Goal: Information Seeking & Learning: Learn about a topic

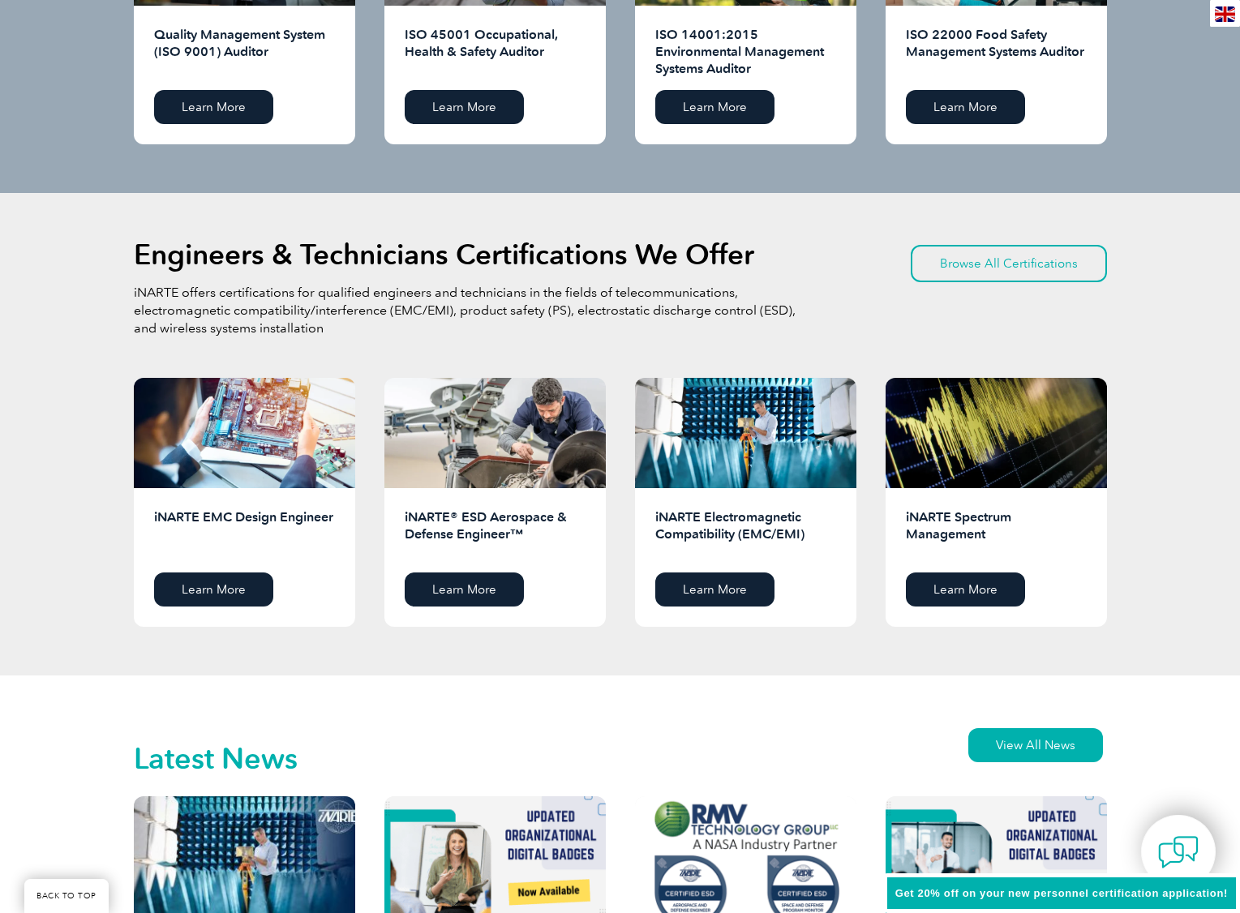
scroll to position [2190, 0]
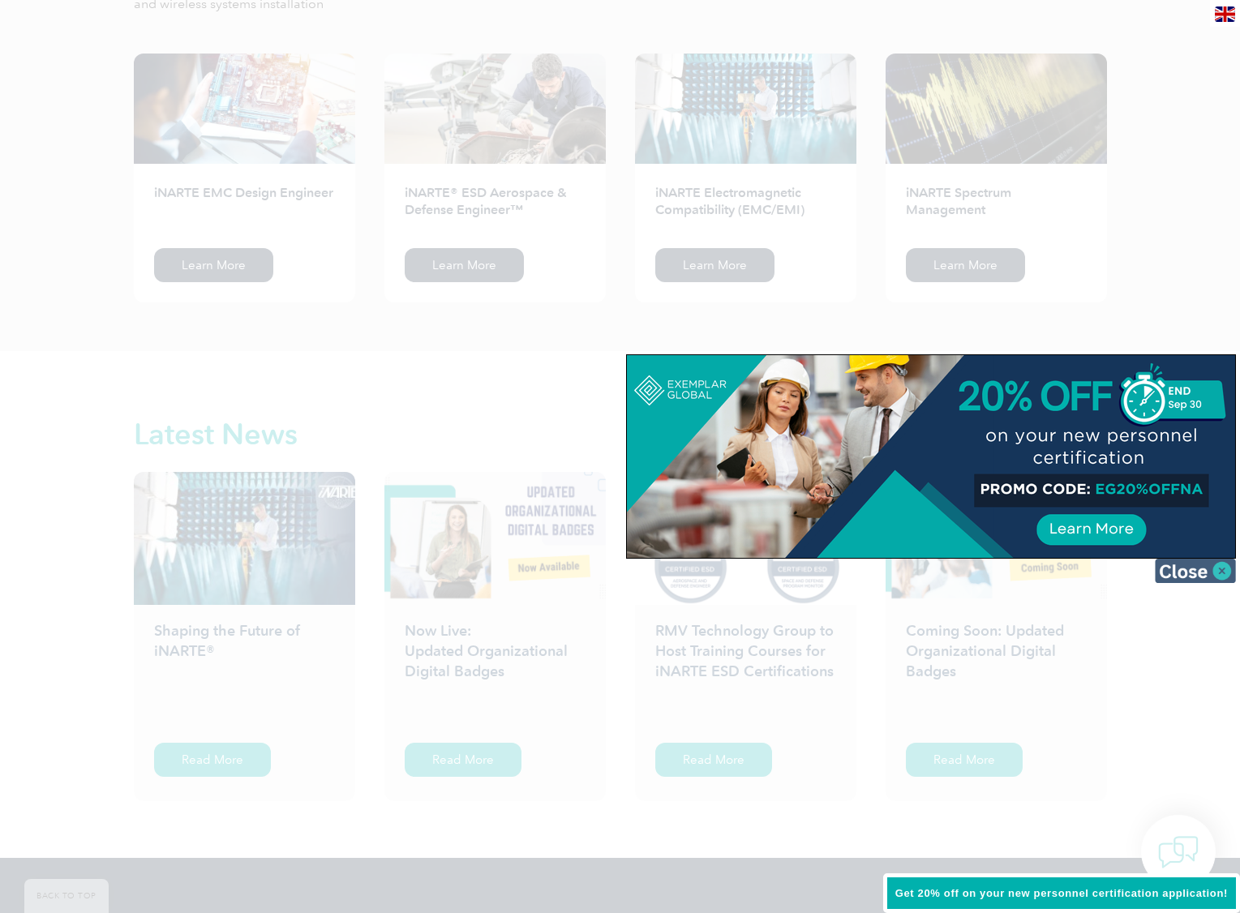
click at [1199, 565] on img at bounding box center [1195, 571] width 81 height 24
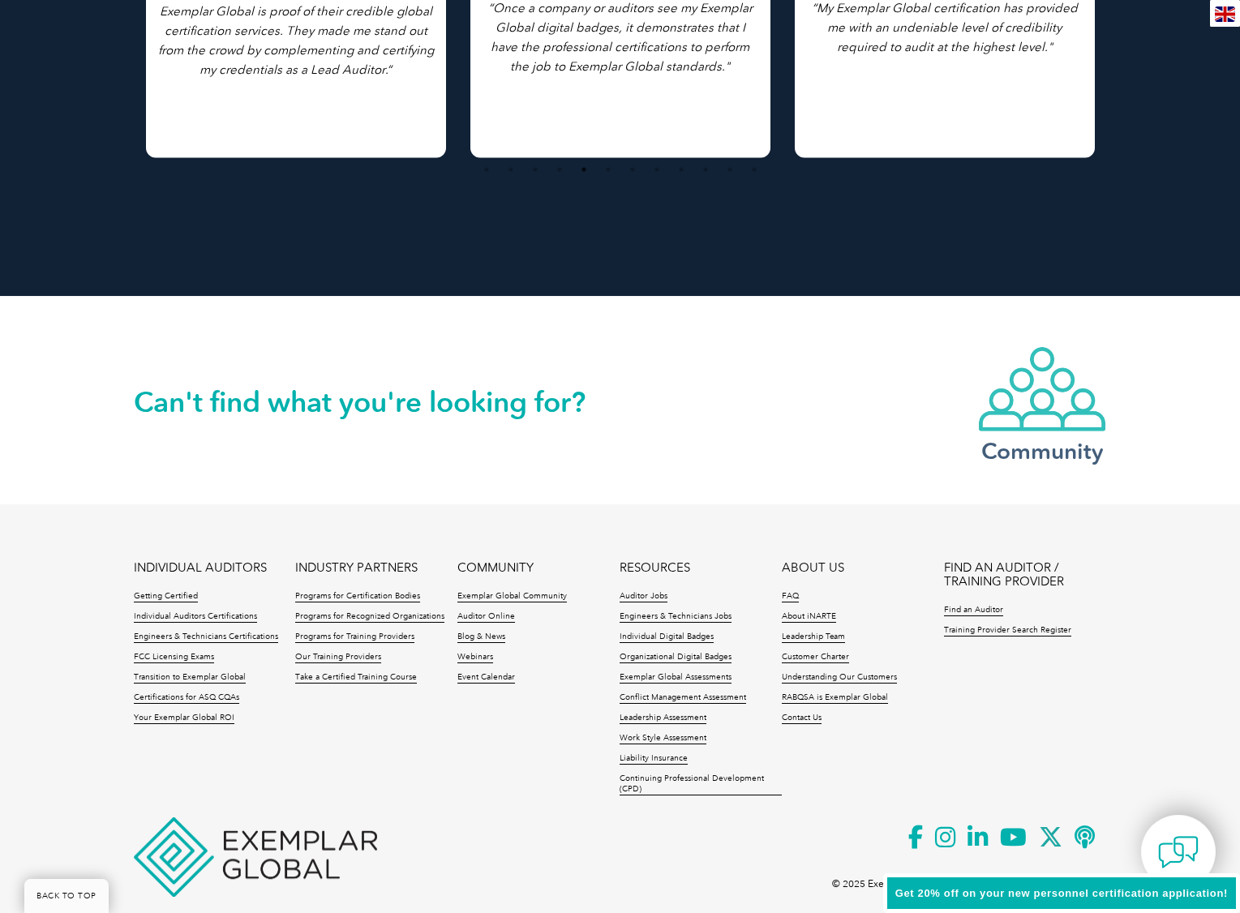
scroll to position [3531, 0]
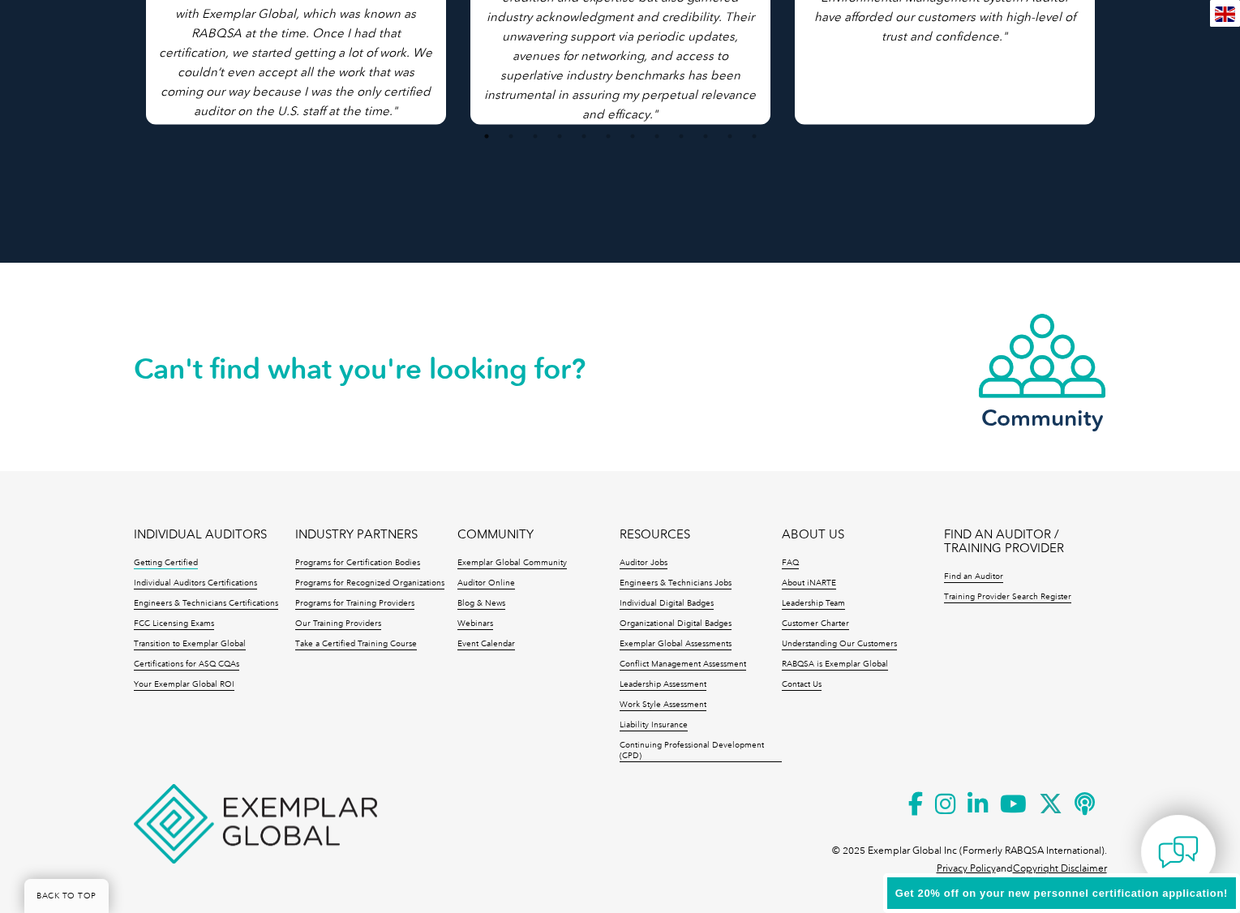
click at [178, 560] on link "Getting Certified" at bounding box center [166, 563] width 64 height 11
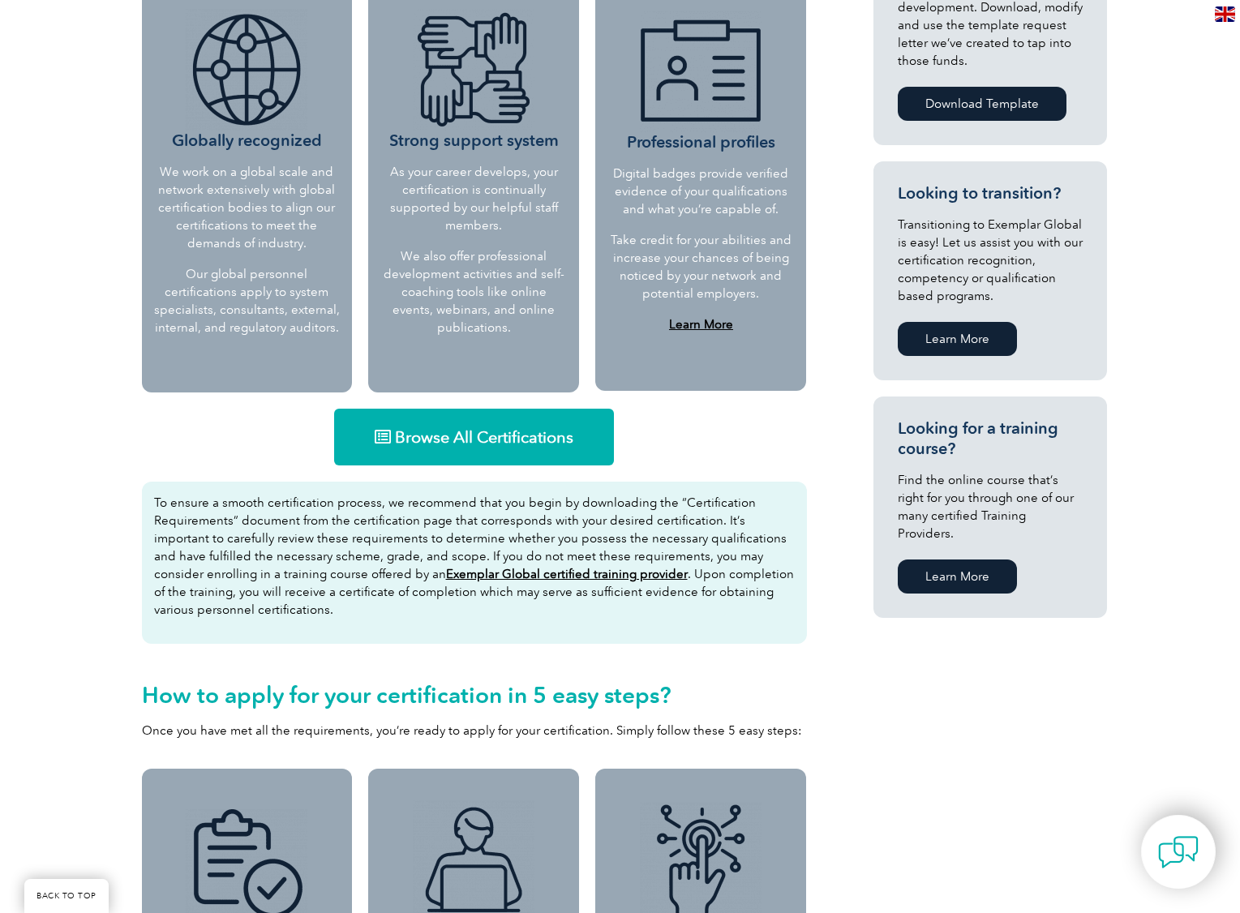
scroll to position [811, 0]
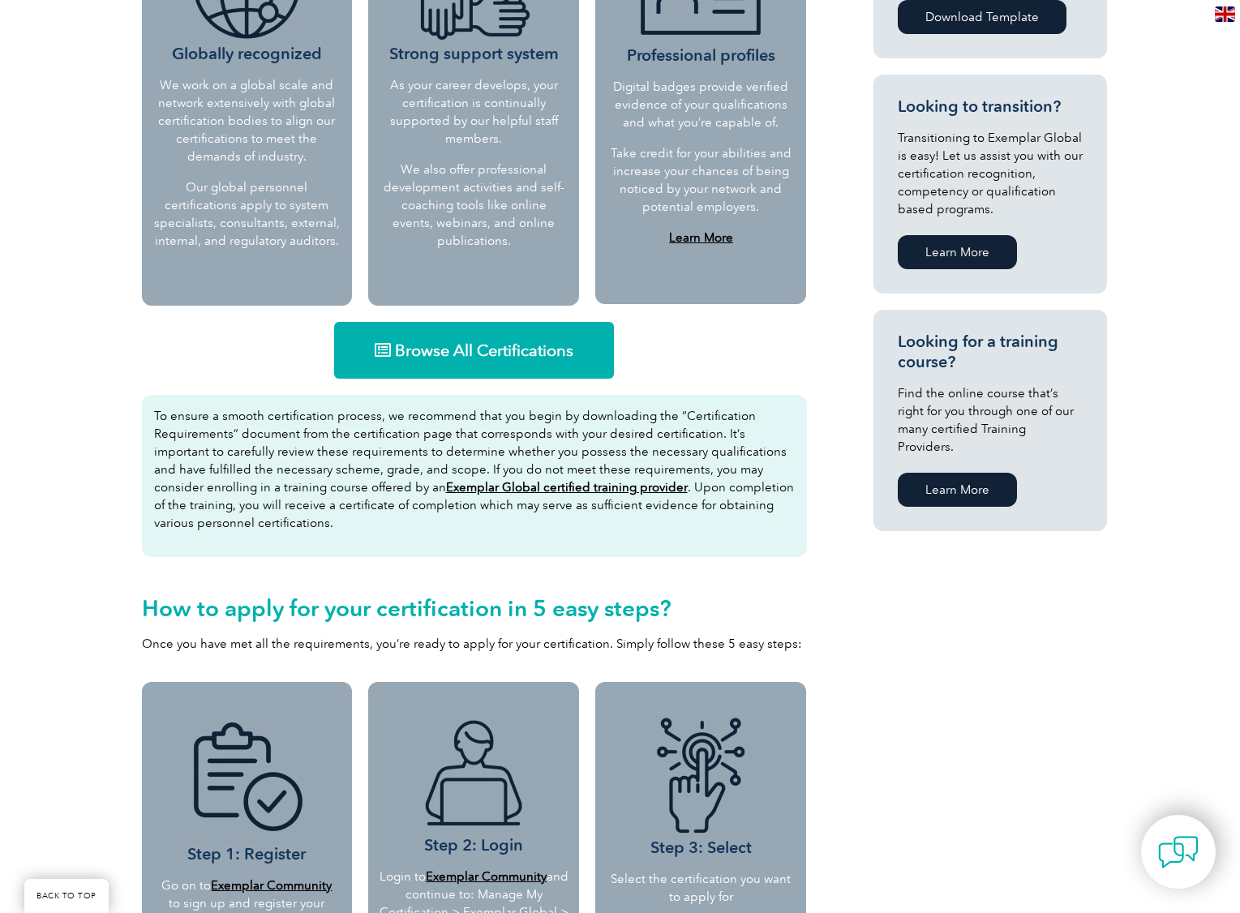
click at [499, 384] on div "Browse All Certifications To ensure a smooth certification process, we recommen…" at bounding box center [474, 494] width 681 height 360
click at [496, 364] on link "Browse All Certifications" at bounding box center [474, 350] width 280 height 57
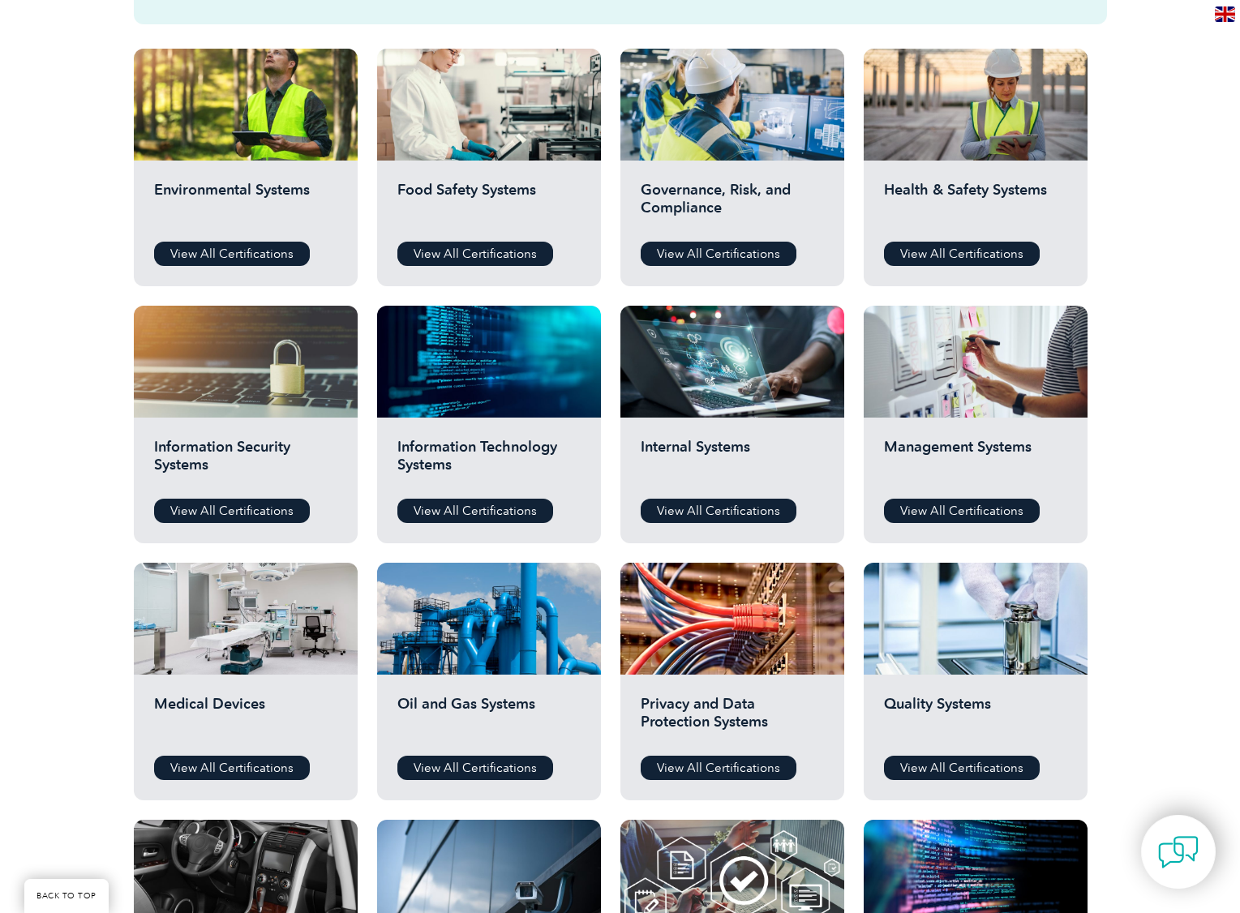
scroll to position [568, 0]
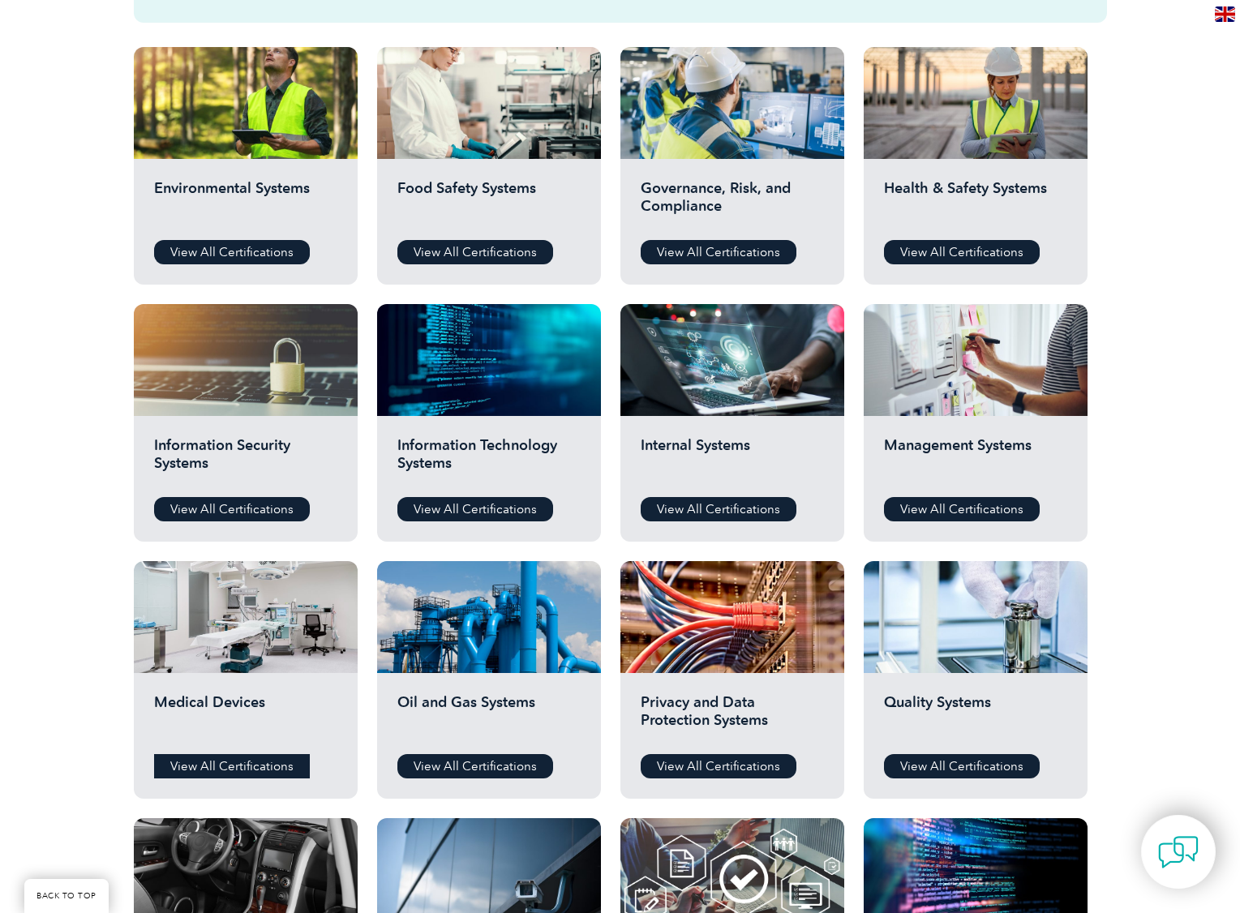
click at [262, 768] on link "View All Certifications" at bounding box center [232, 766] width 156 height 24
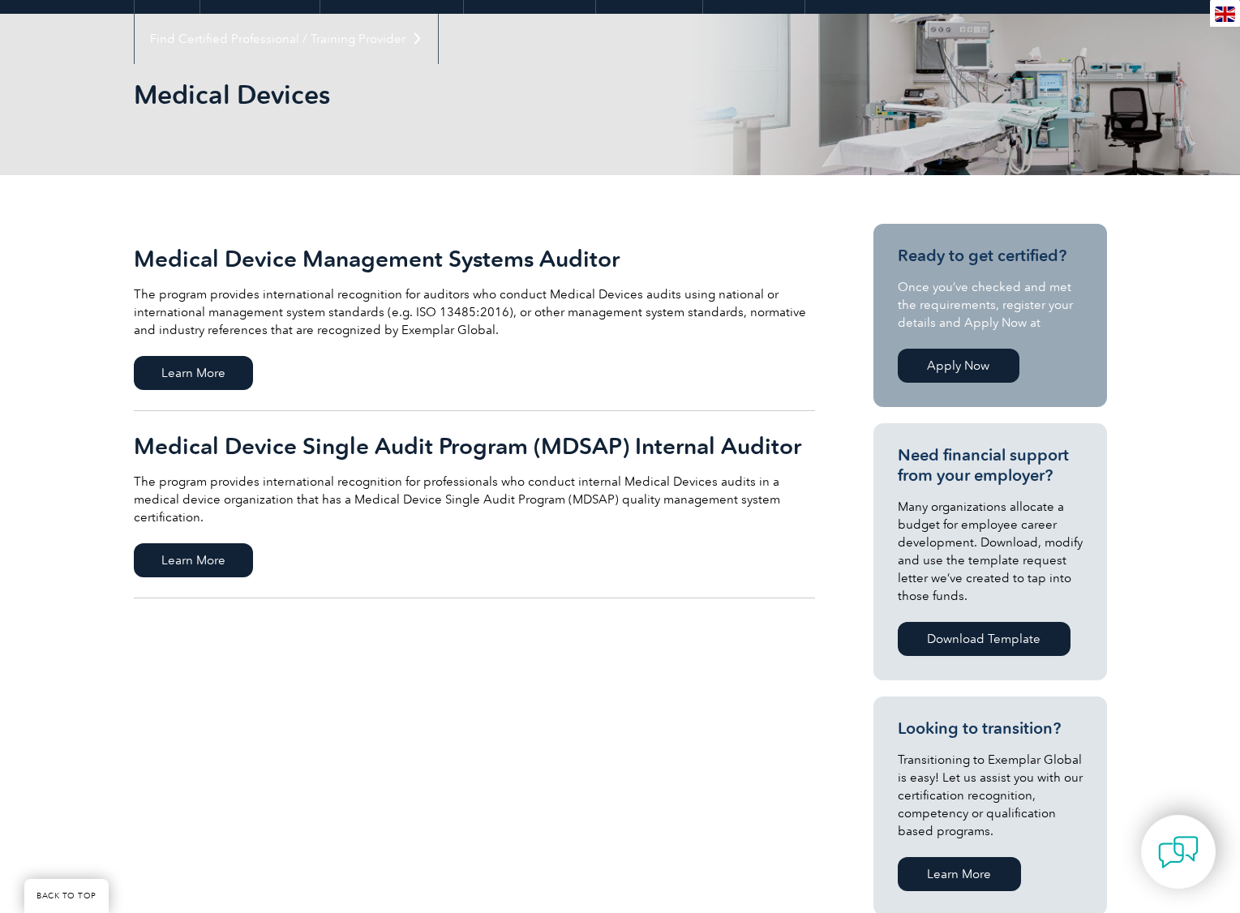
scroll to position [162, 0]
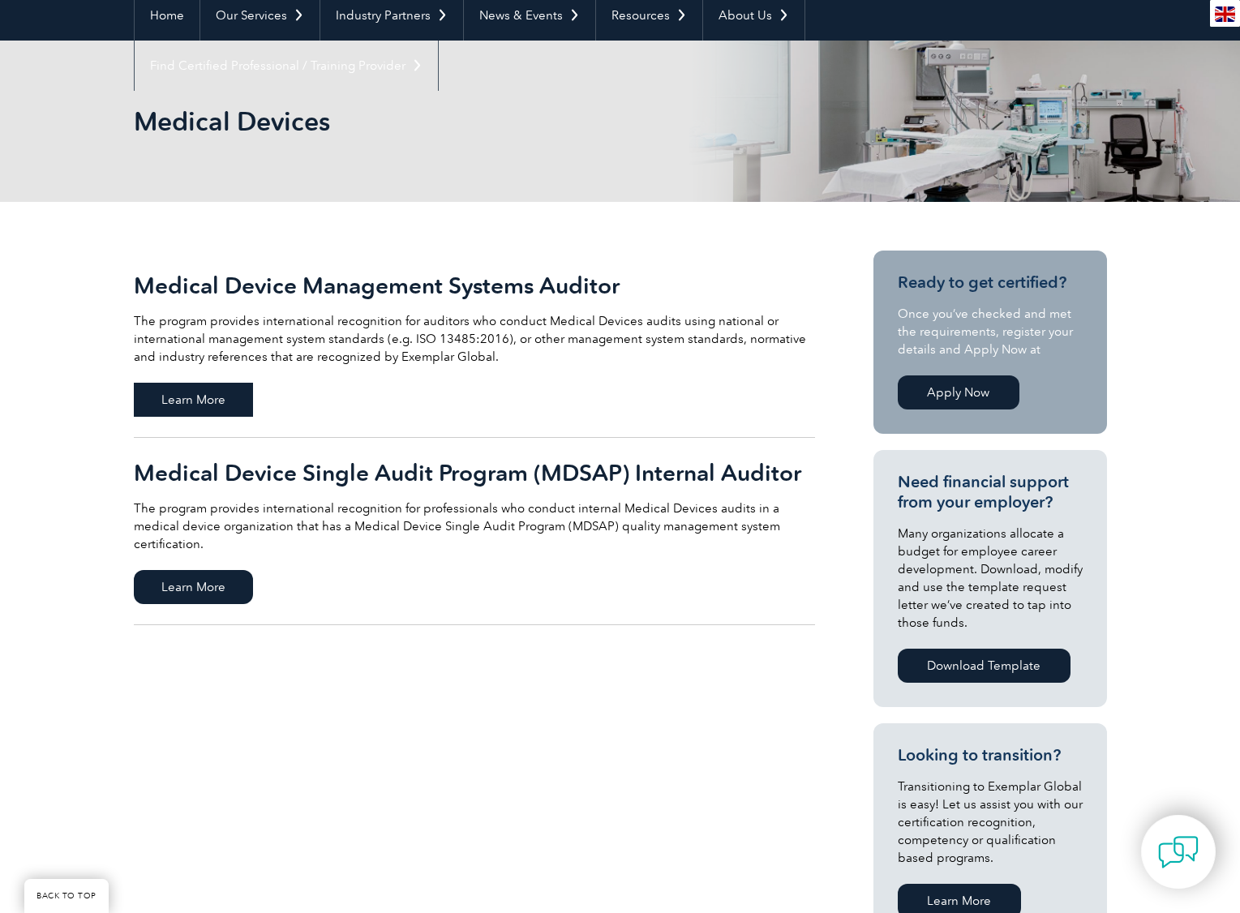
click at [188, 406] on span "Learn More" at bounding box center [193, 400] width 119 height 34
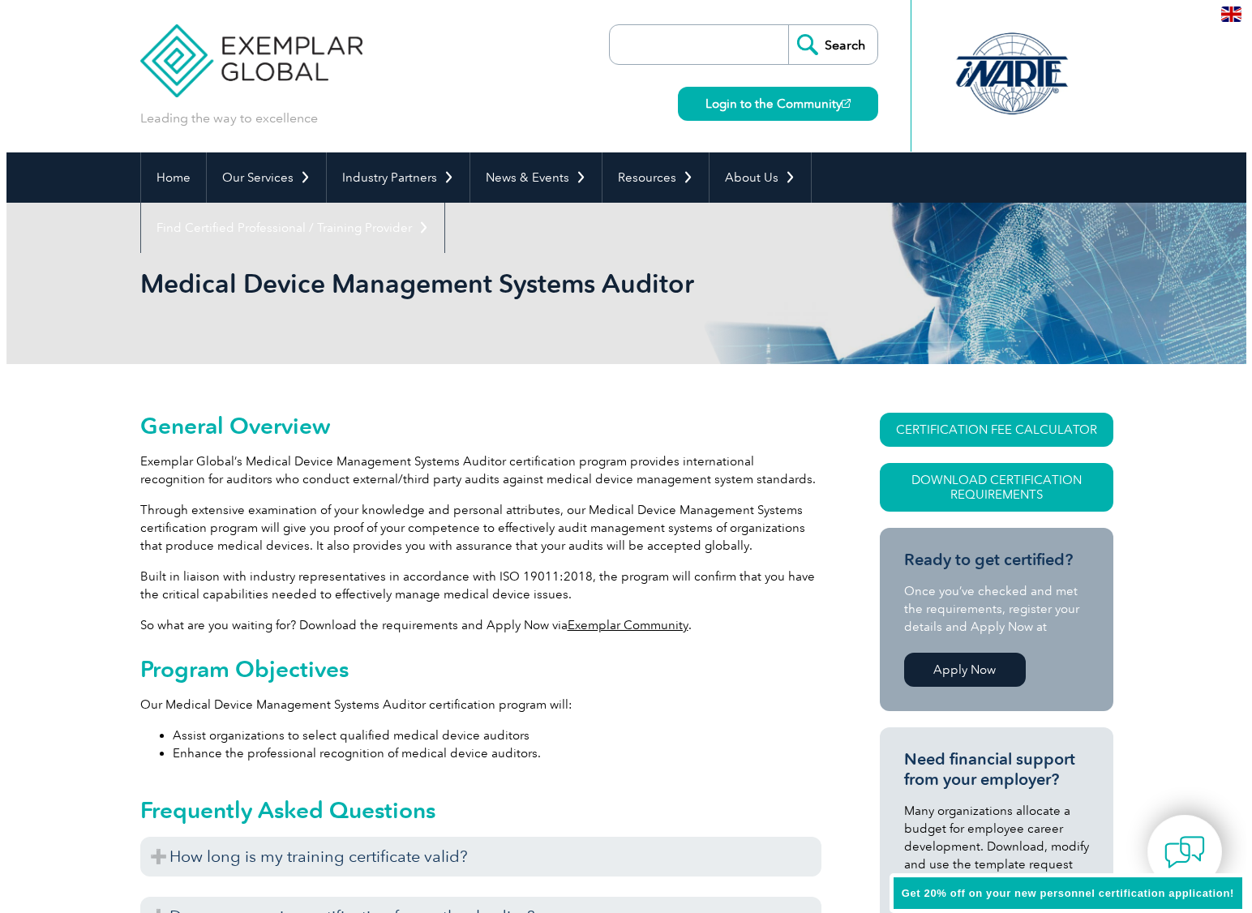
scroll to position [102, 0]
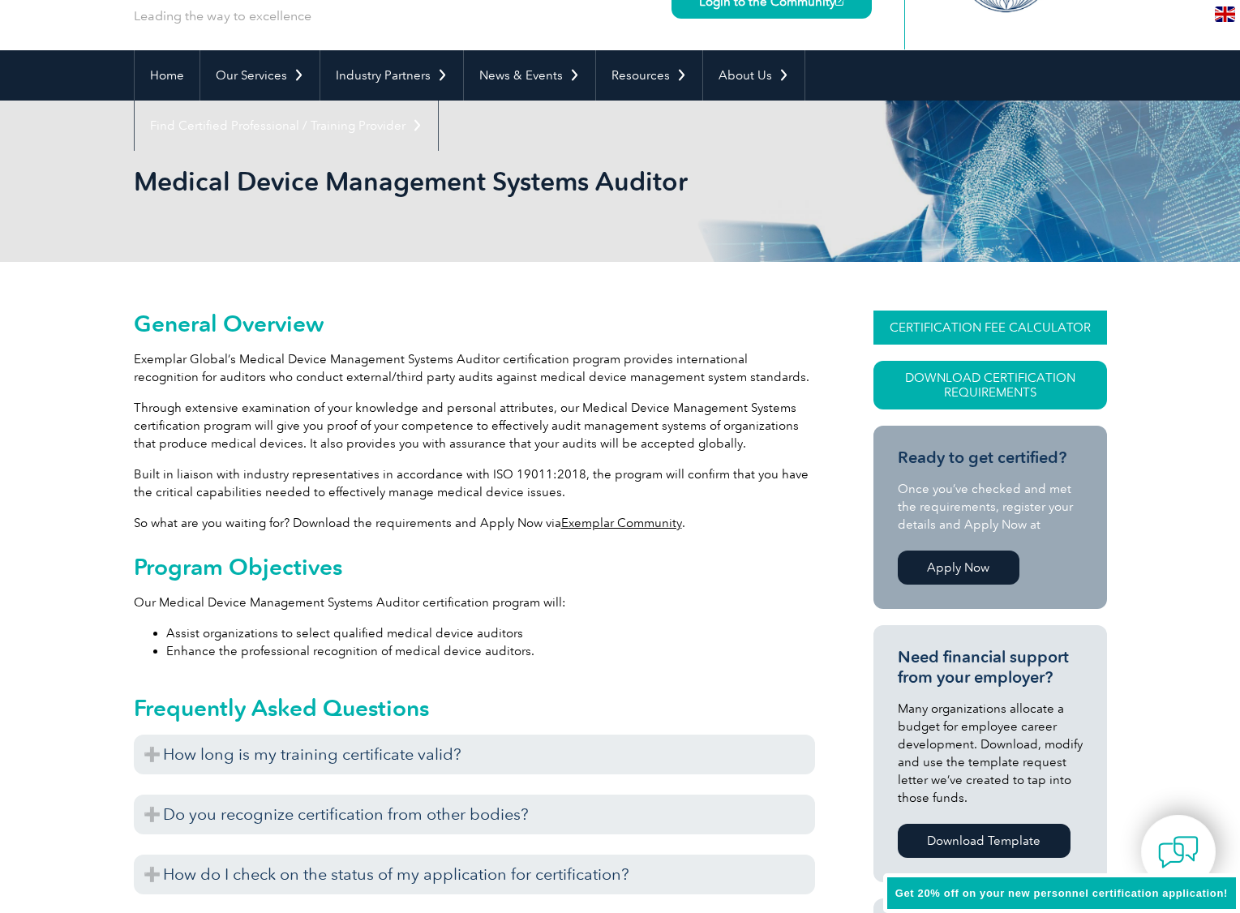
click at [981, 325] on link "CERTIFICATION FEE CALCULATOR" at bounding box center [991, 328] width 234 height 34
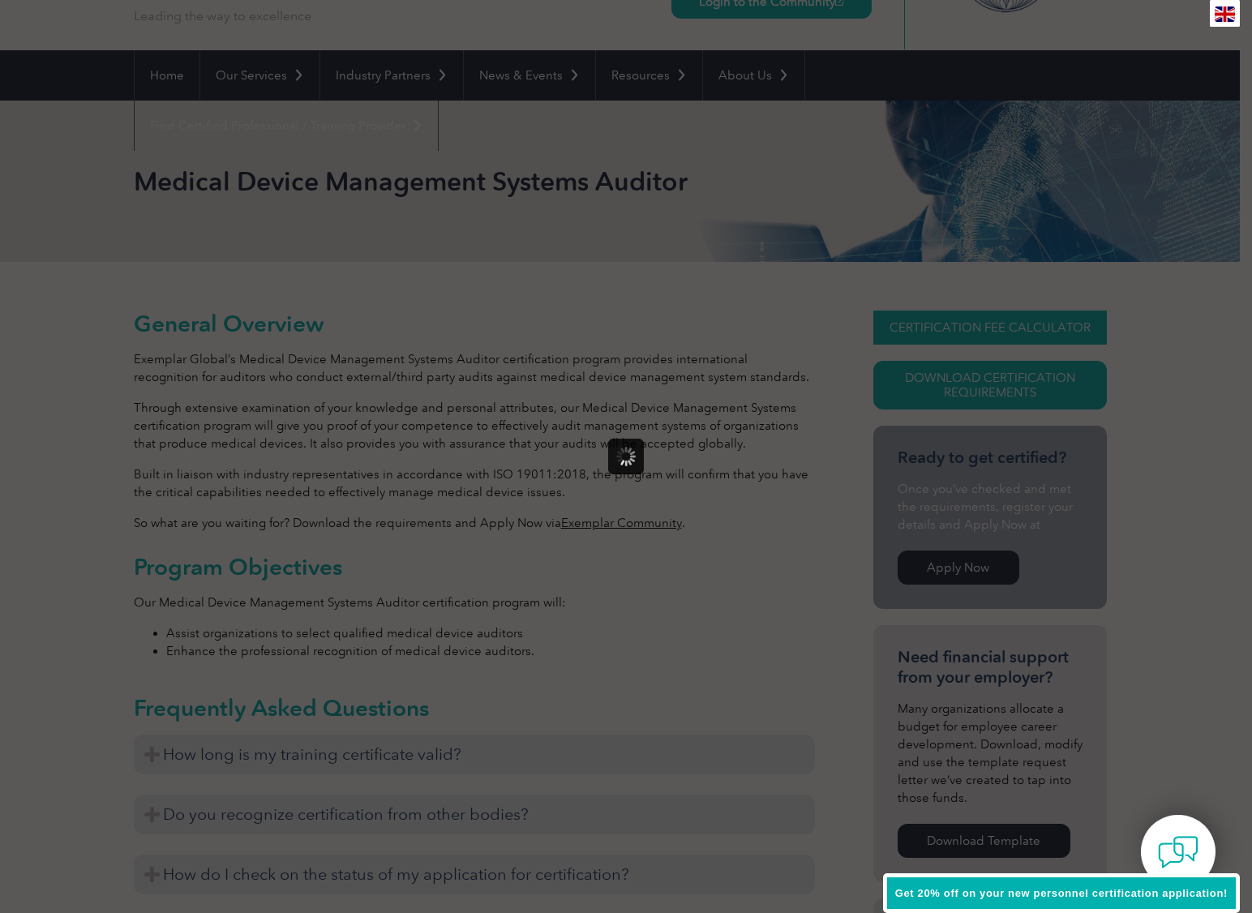
scroll to position [0, 0]
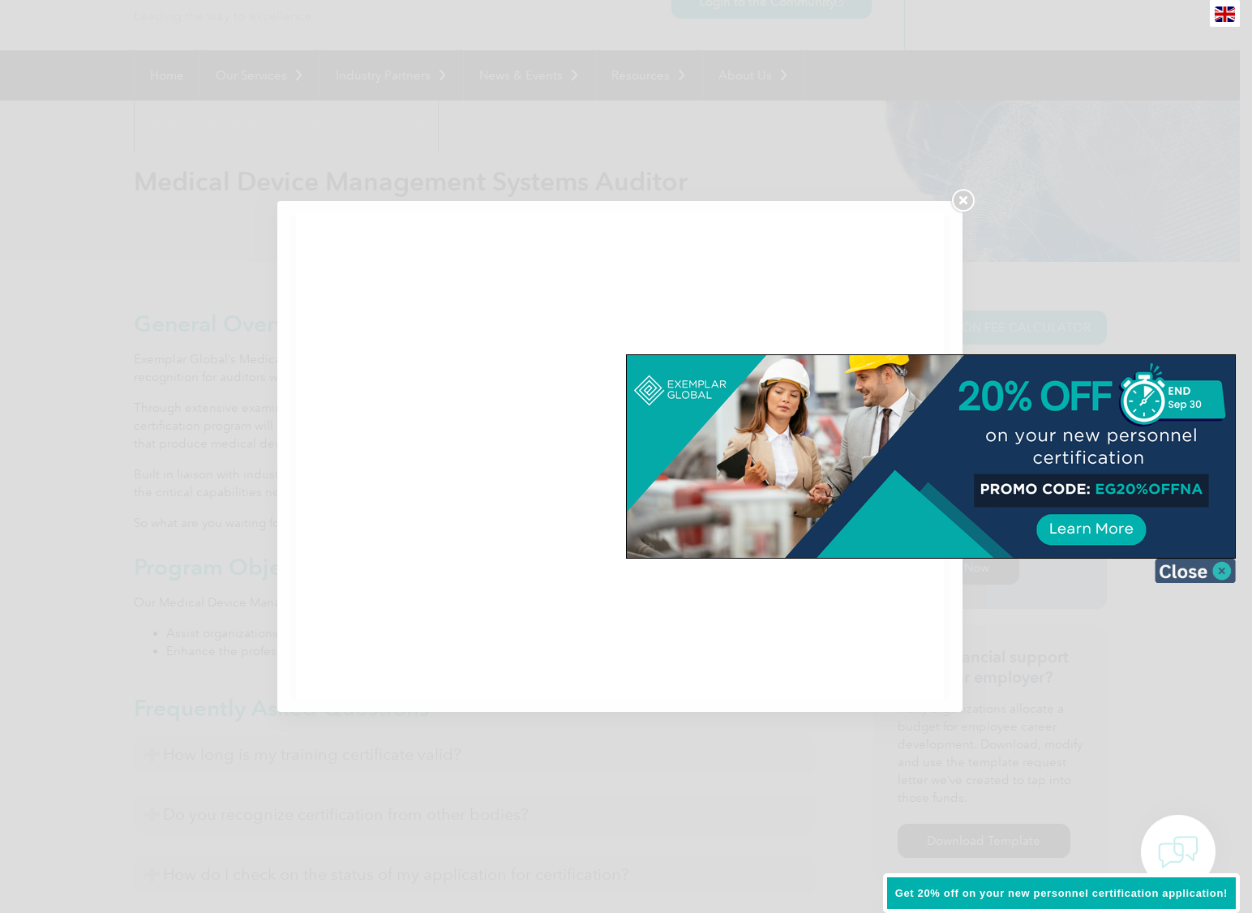
click at [1209, 573] on img at bounding box center [1195, 571] width 81 height 24
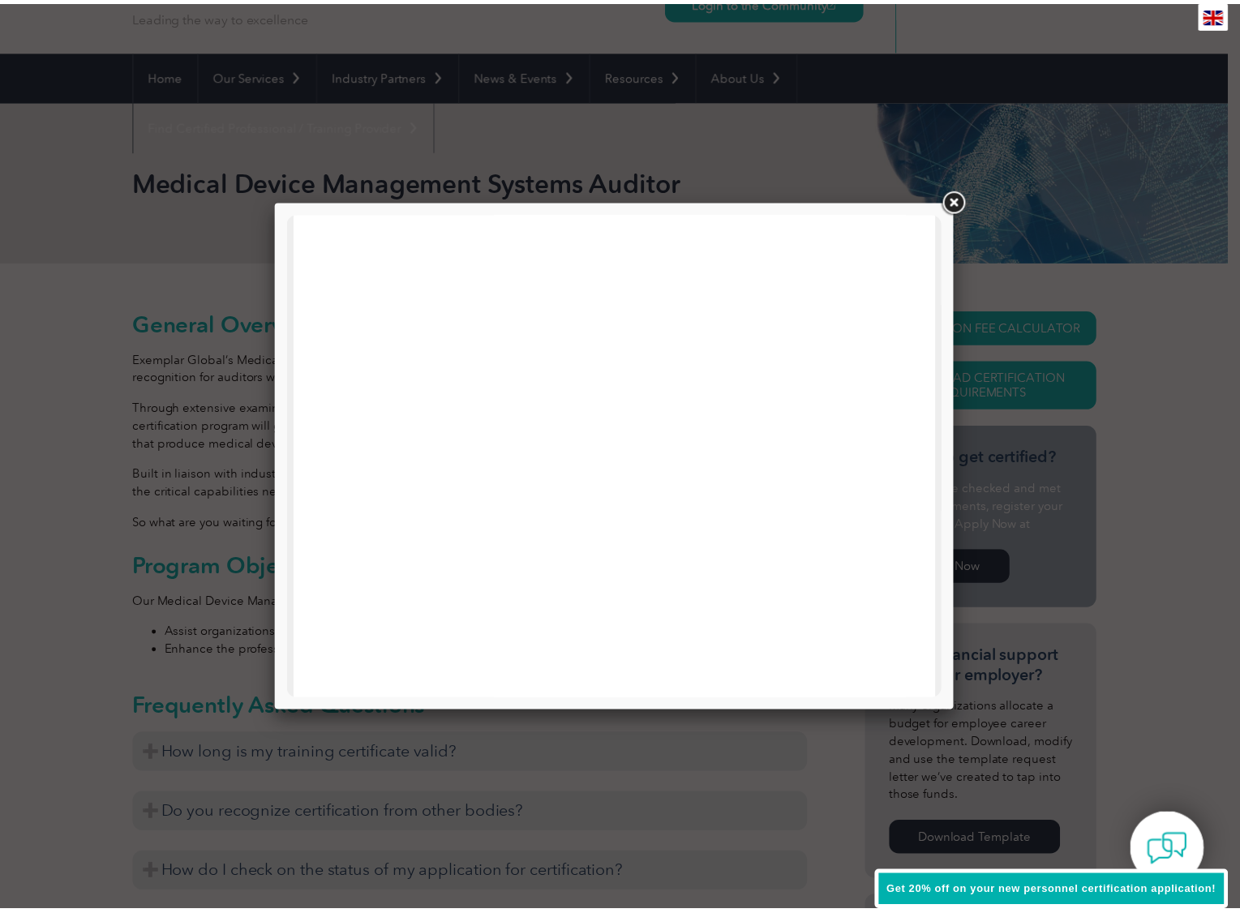
scroll to position [774, 0]
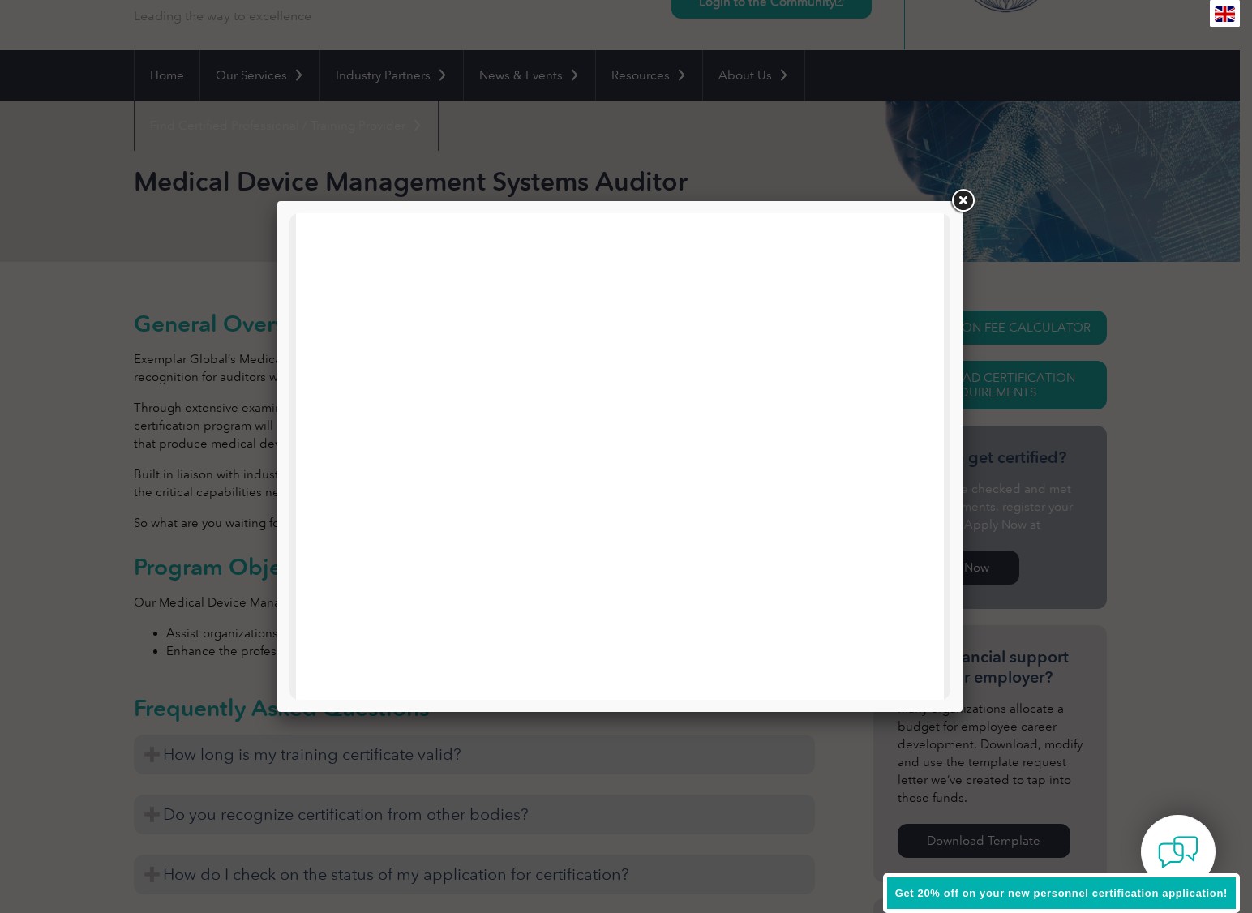
click at [964, 203] on link at bounding box center [962, 201] width 29 height 29
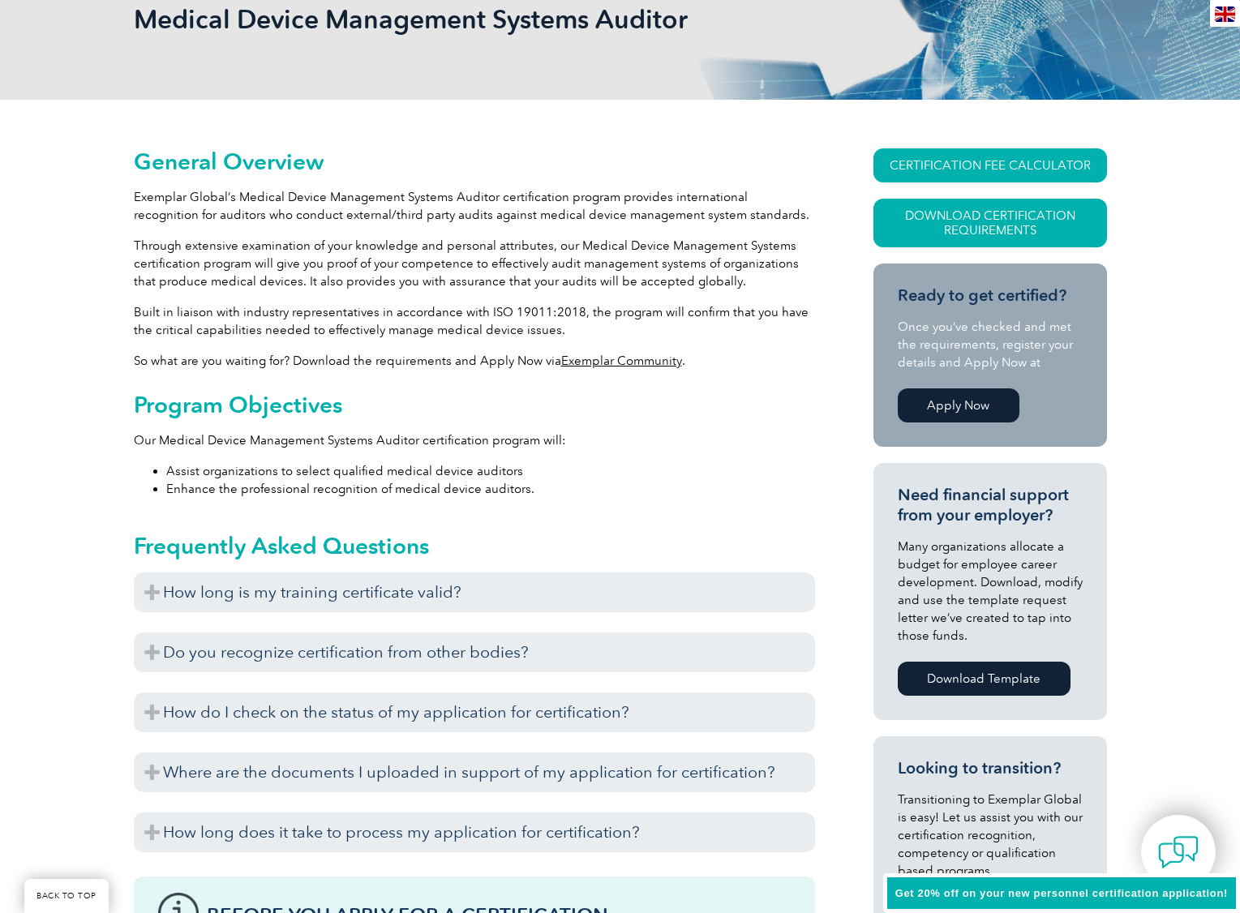
scroll to position [508, 0]
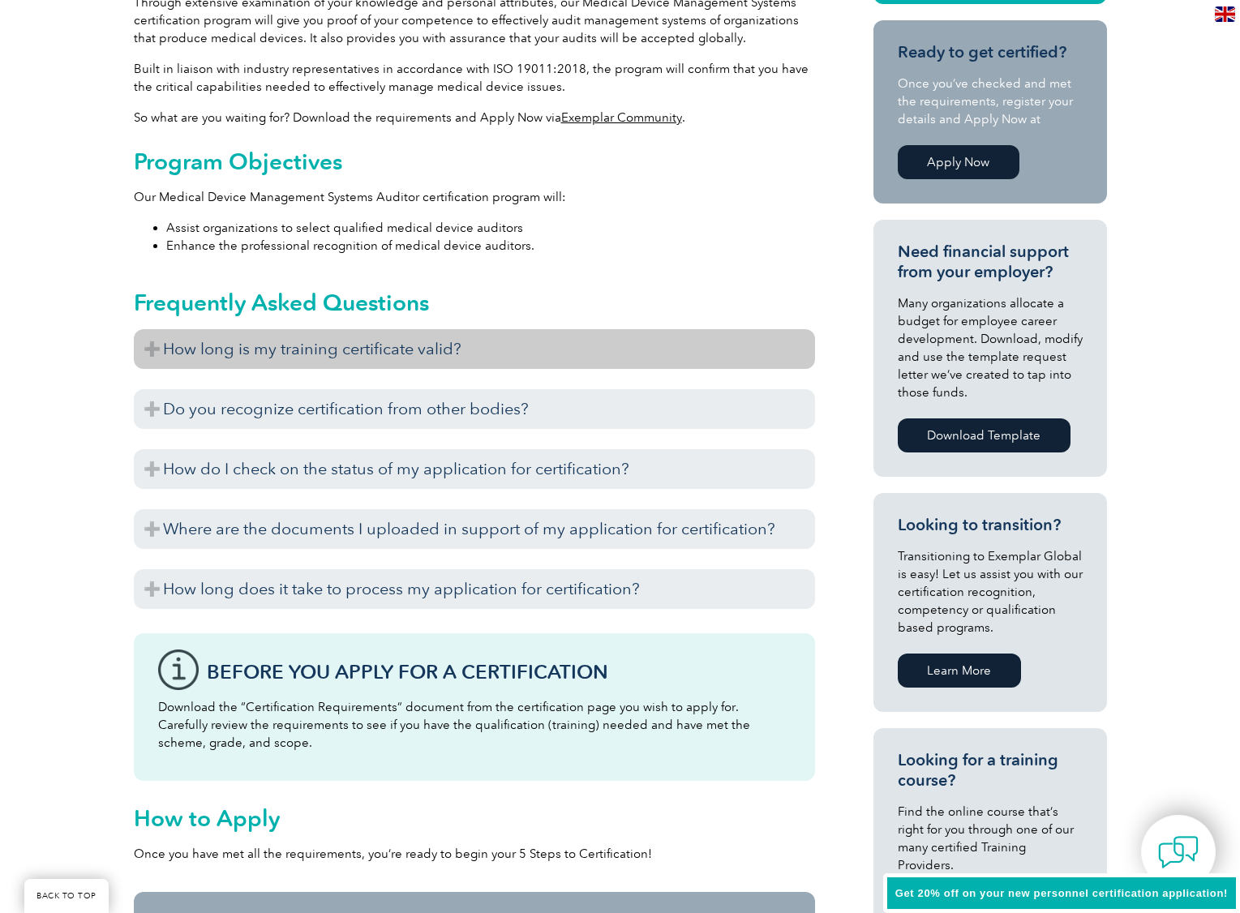
click at [148, 355] on h3 "How long is my training certificate valid?" at bounding box center [474, 349] width 681 height 40
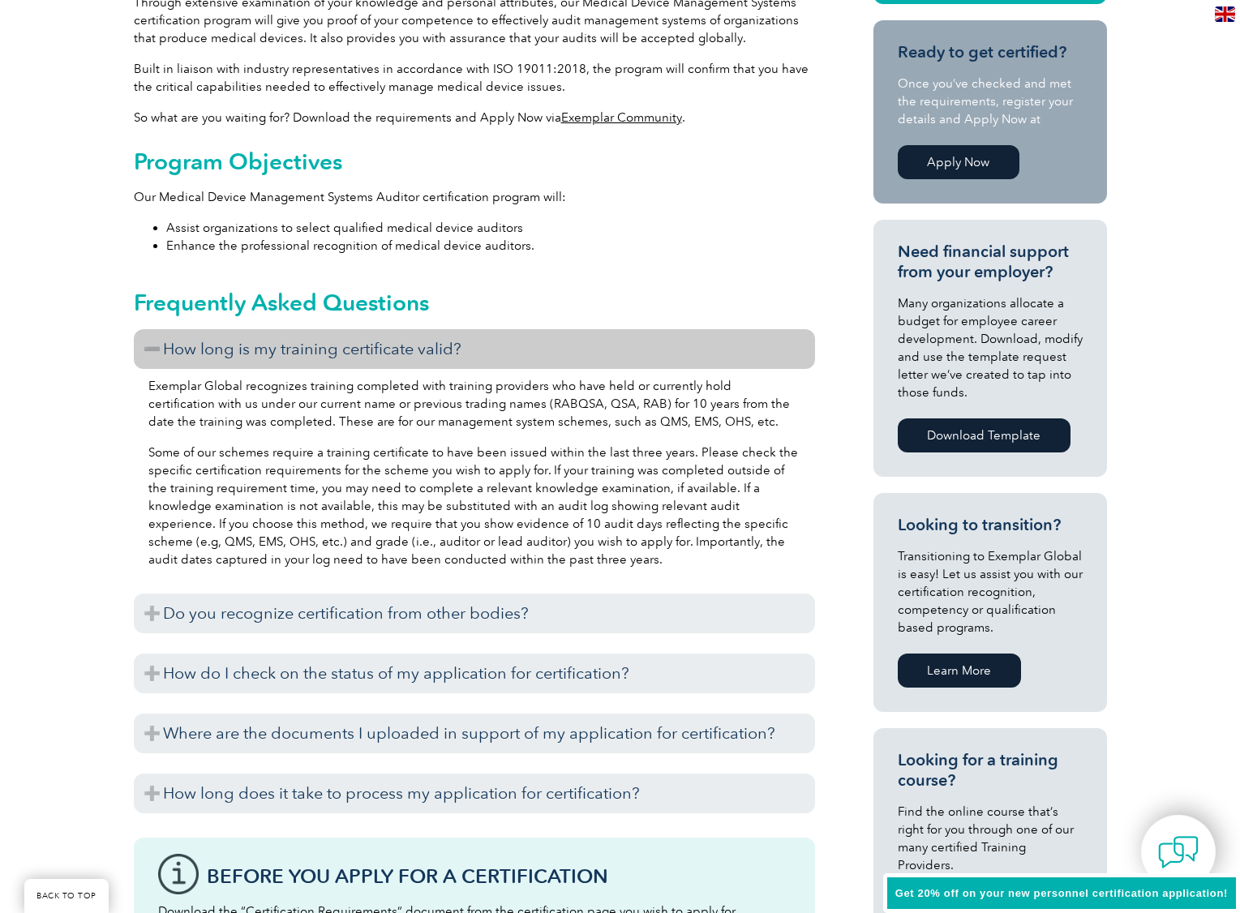
click at [148, 360] on h3 "How long is my training certificate valid?" at bounding box center [474, 349] width 681 height 40
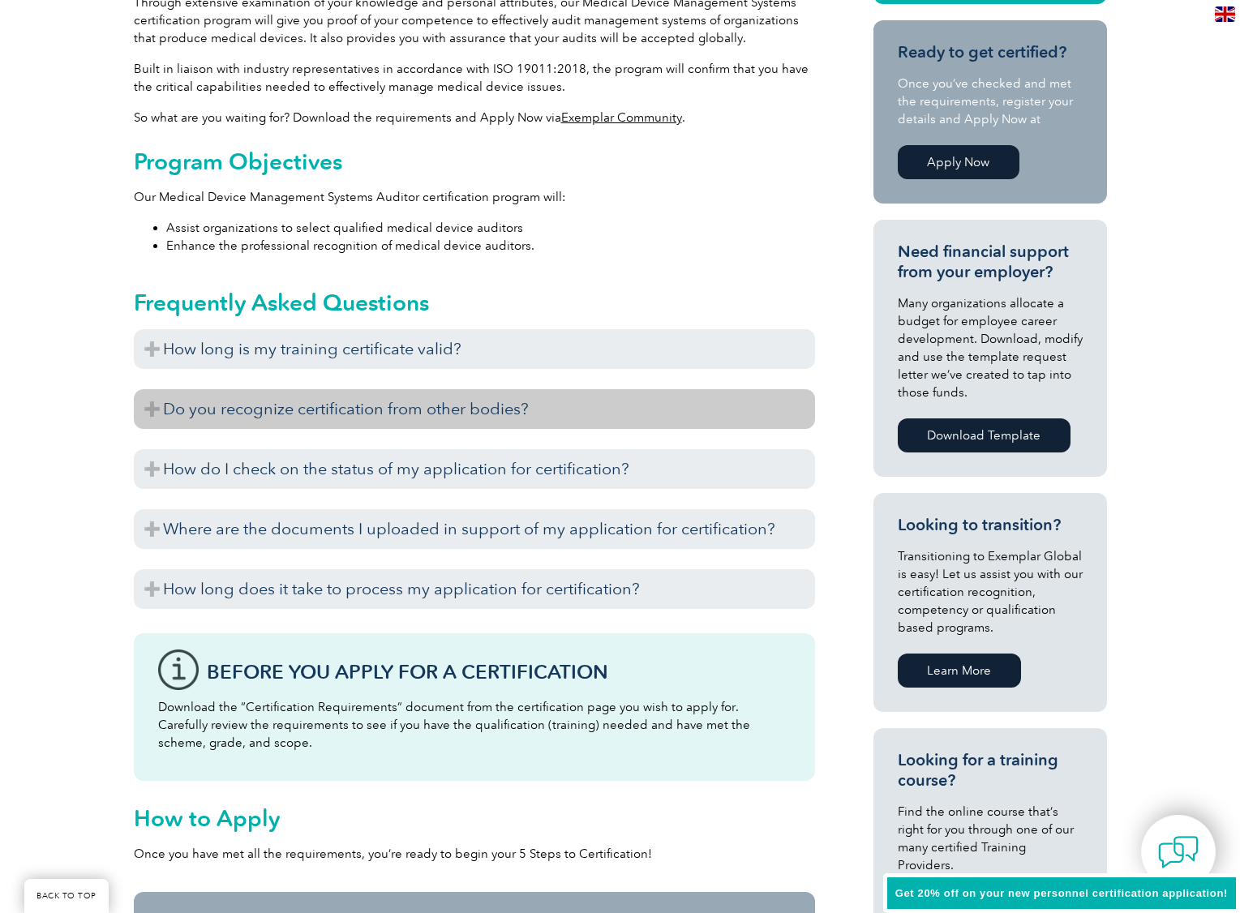
click at [148, 401] on h3 "Do you recognize certification from other bodies?" at bounding box center [474, 409] width 681 height 40
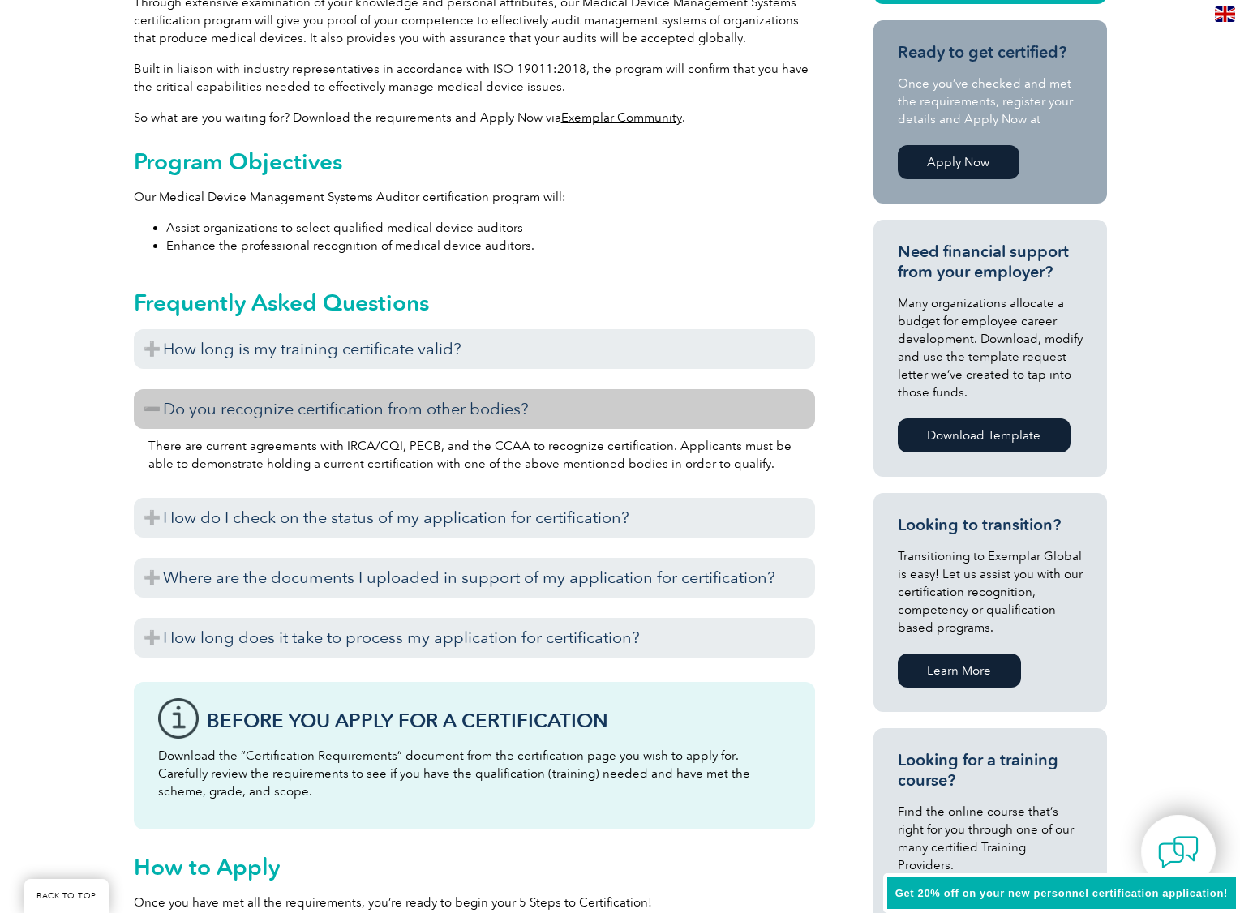
click at [148, 401] on h3 "Do you recognize certification from other bodies?" at bounding box center [474, 409] width 681 height 40
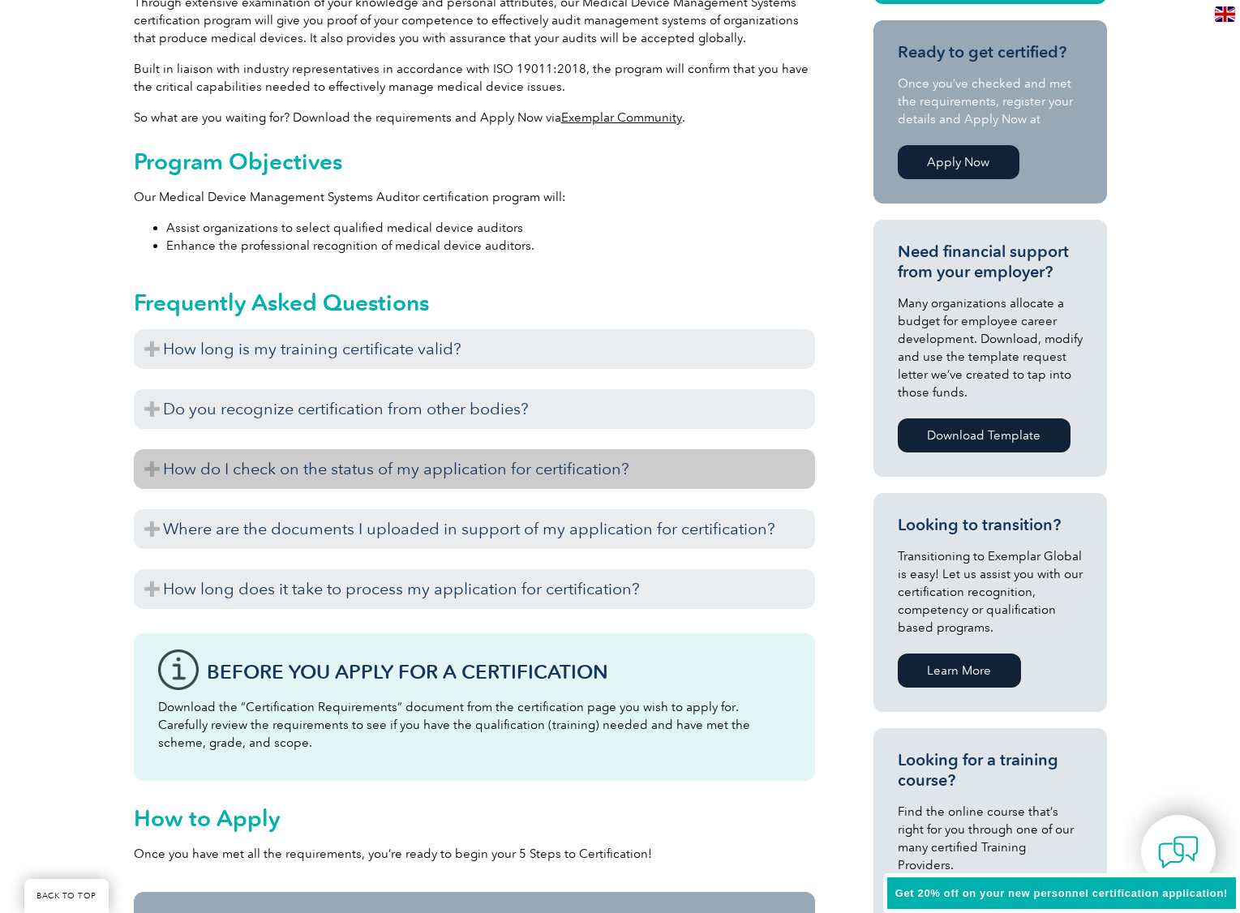
click at [160, 449] on h3 "How do I check on the status of my application for certification?" at bounding box center [474, 469] width 681 height 40
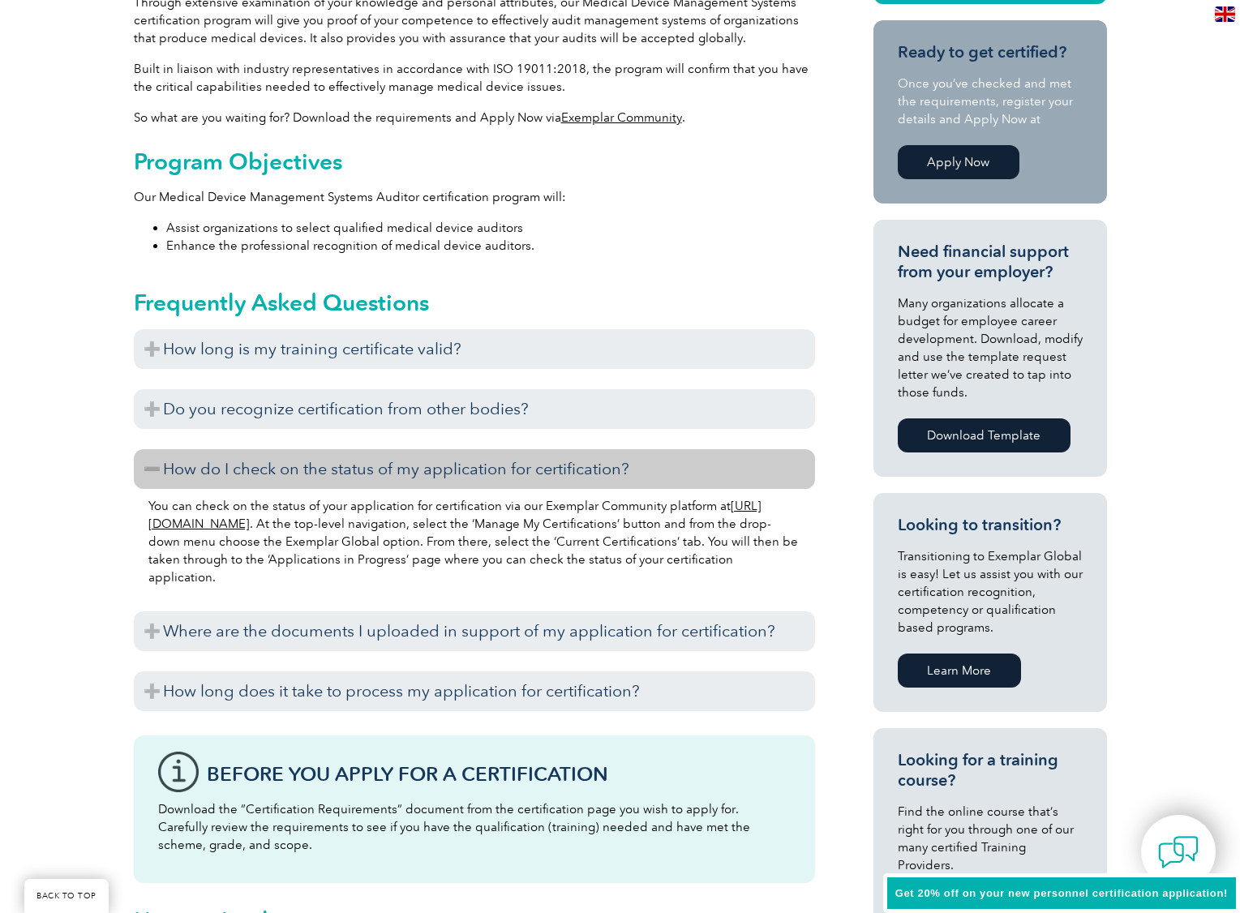
click at [160, 449] on div "How long is my training certificate valid? Exemplar Global recognizes training …" at bounding box center [474, 524] width 681 height 390
click at [163, 457] on h3 "How do I check on the status of my application for certification?" at bounding box center [474, 469] width 681 height 40
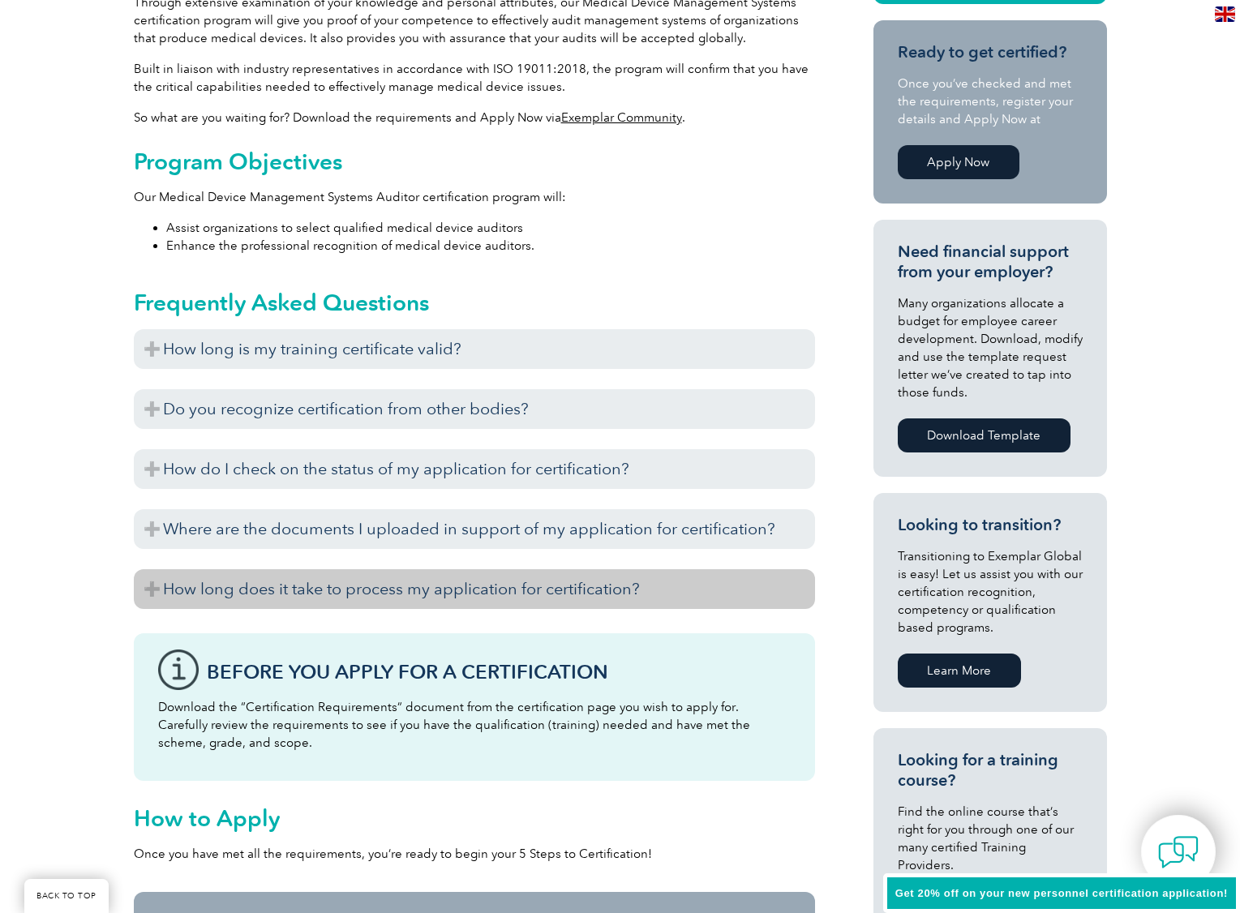
click at [143, 597] on h3 "How long does it take to process my application for certification?" at bounding box center [474, 589] width 681 height 40
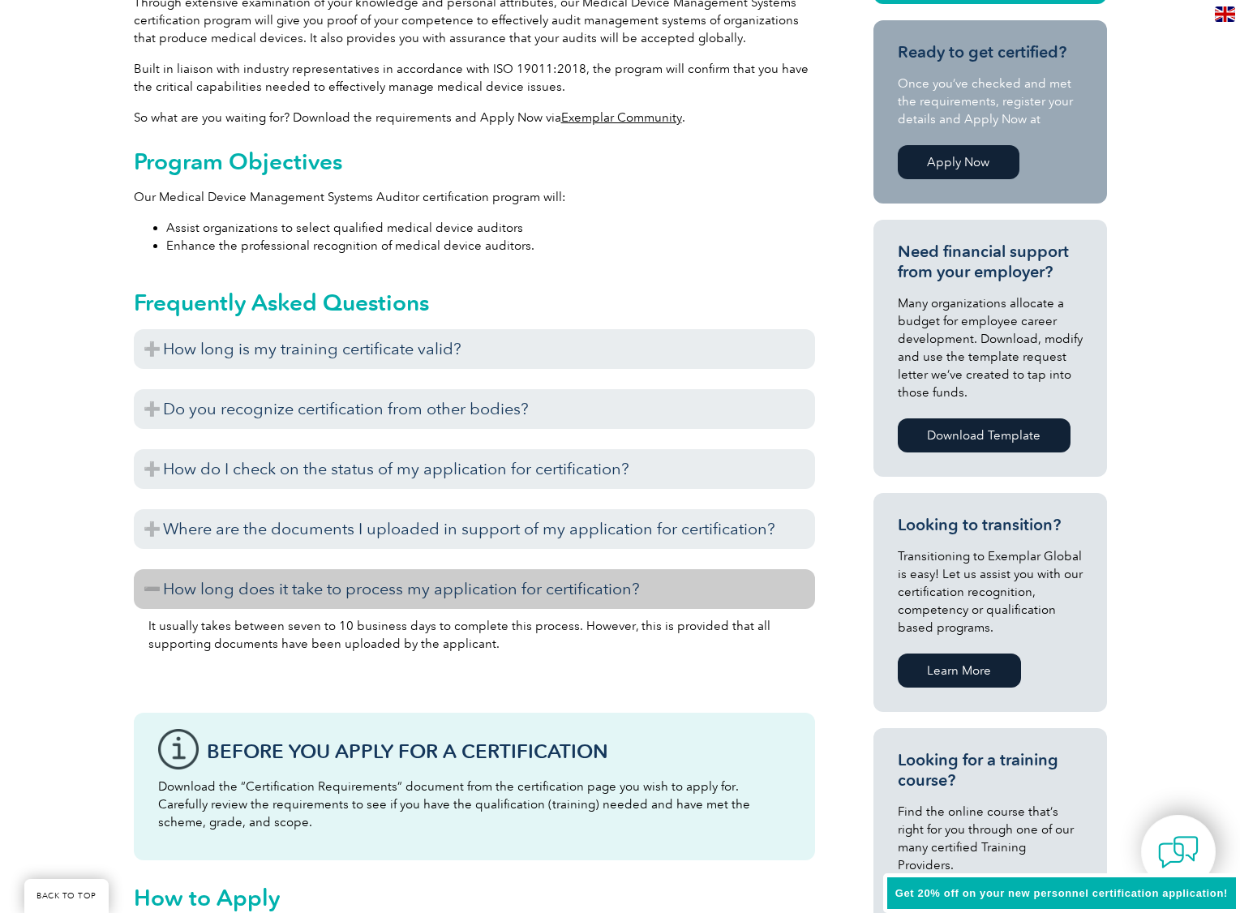
click at [143, 595] on h3 "How long does it take to process my application for certification?" at bounding box center [474, 589] width 681 height 40
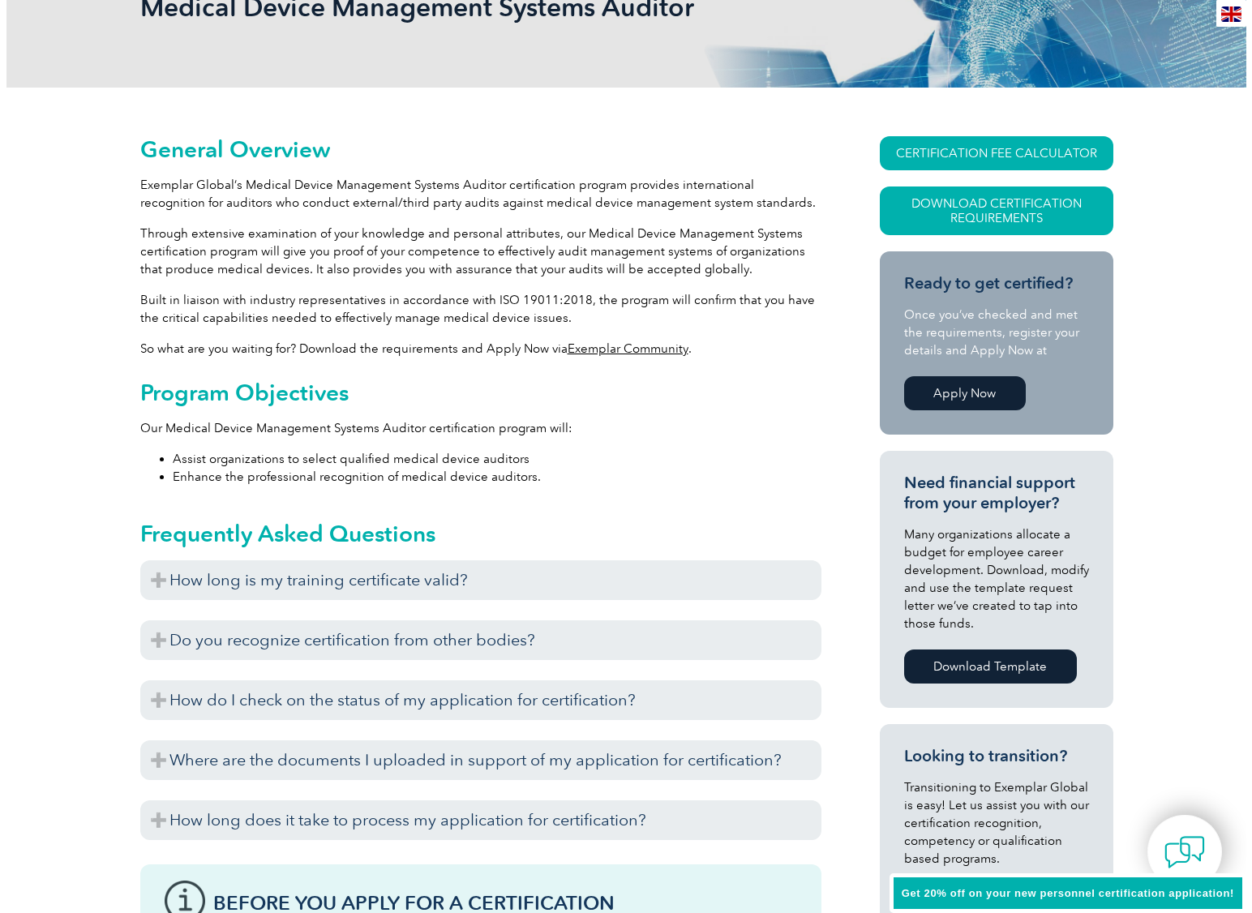
scroll to position [102, 0]
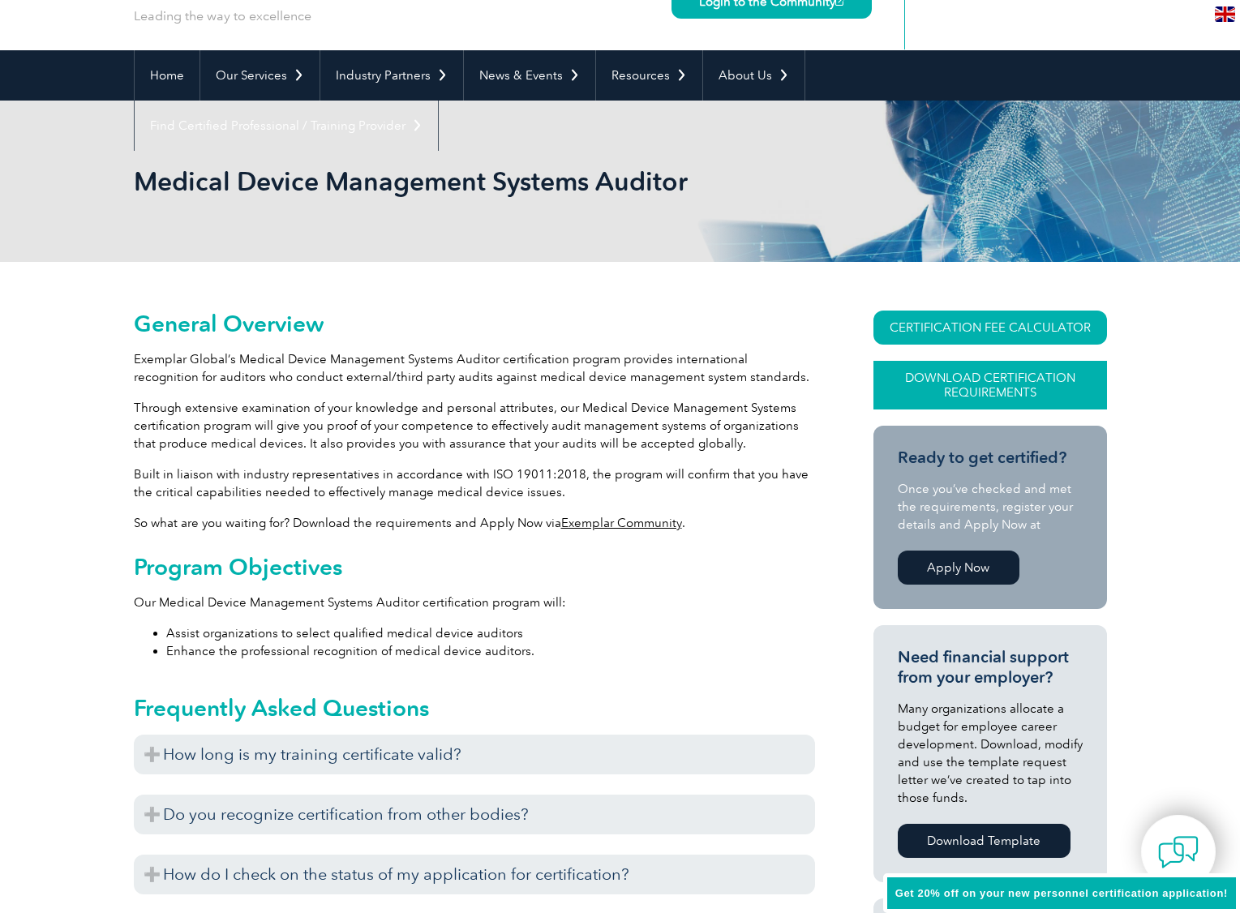
click at [968, 377] on link "Download Certification Requirements" at bounding box center [991, 385] width 234 height 49
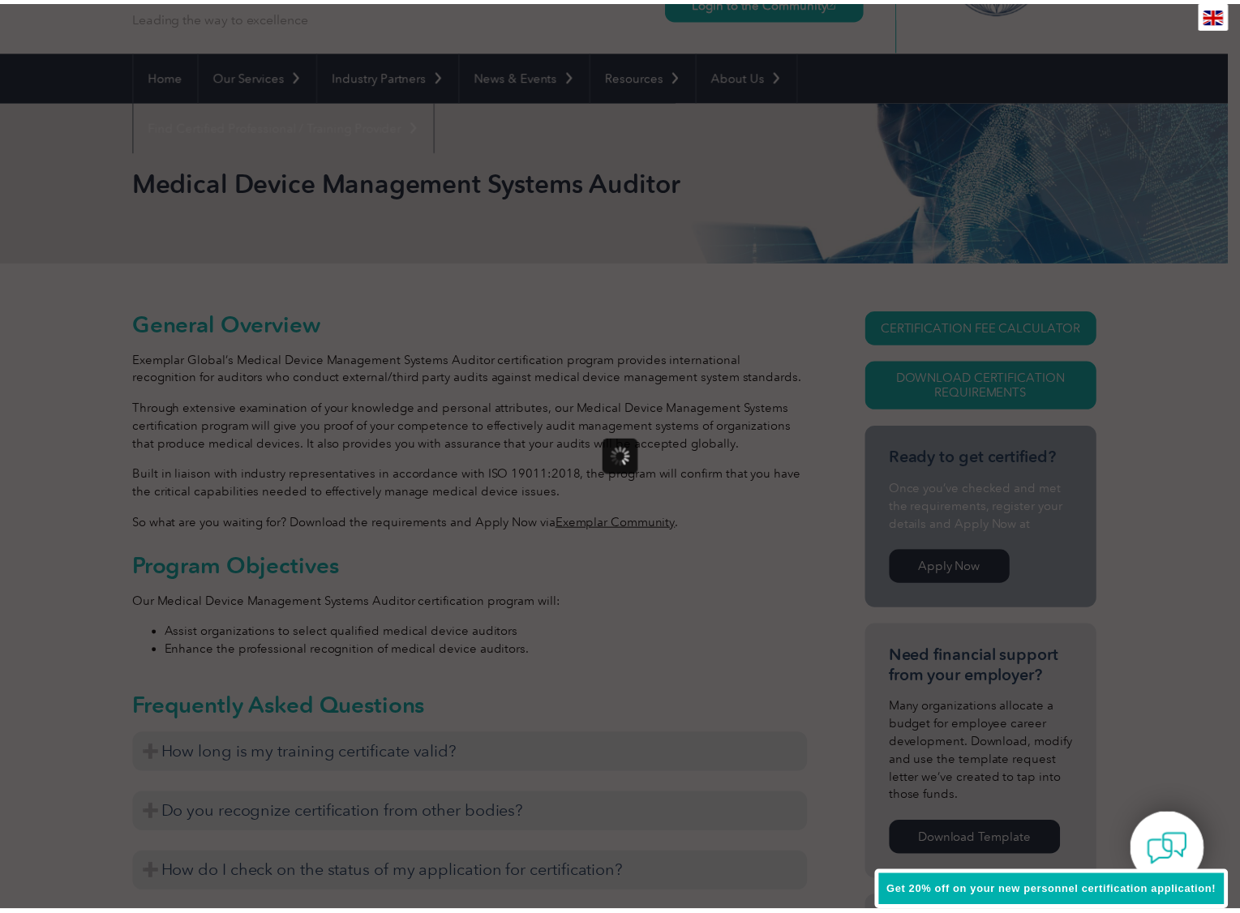
scroll to position [0, 0]
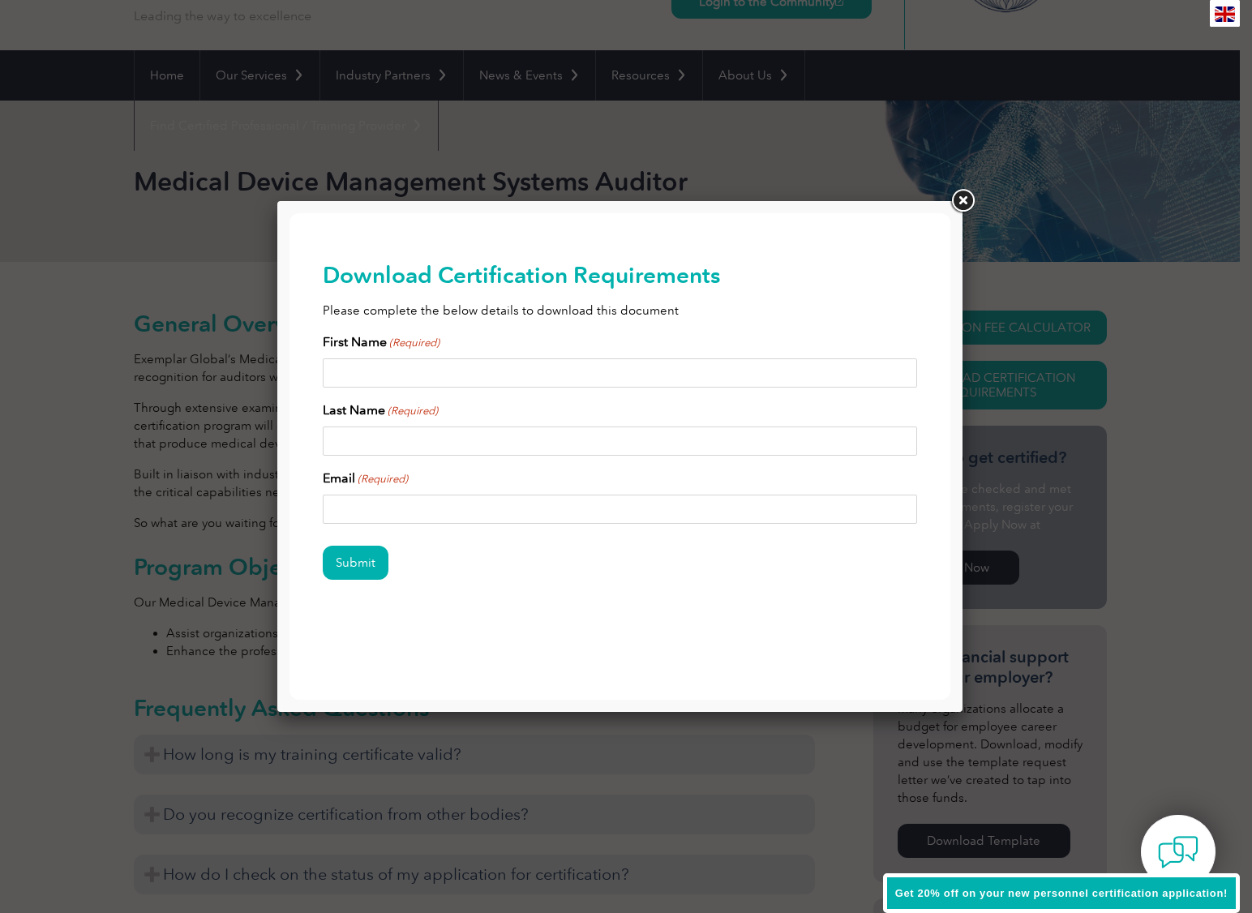
click at [960, 203] on link at bounding box center [962, 201] width 29 height 29
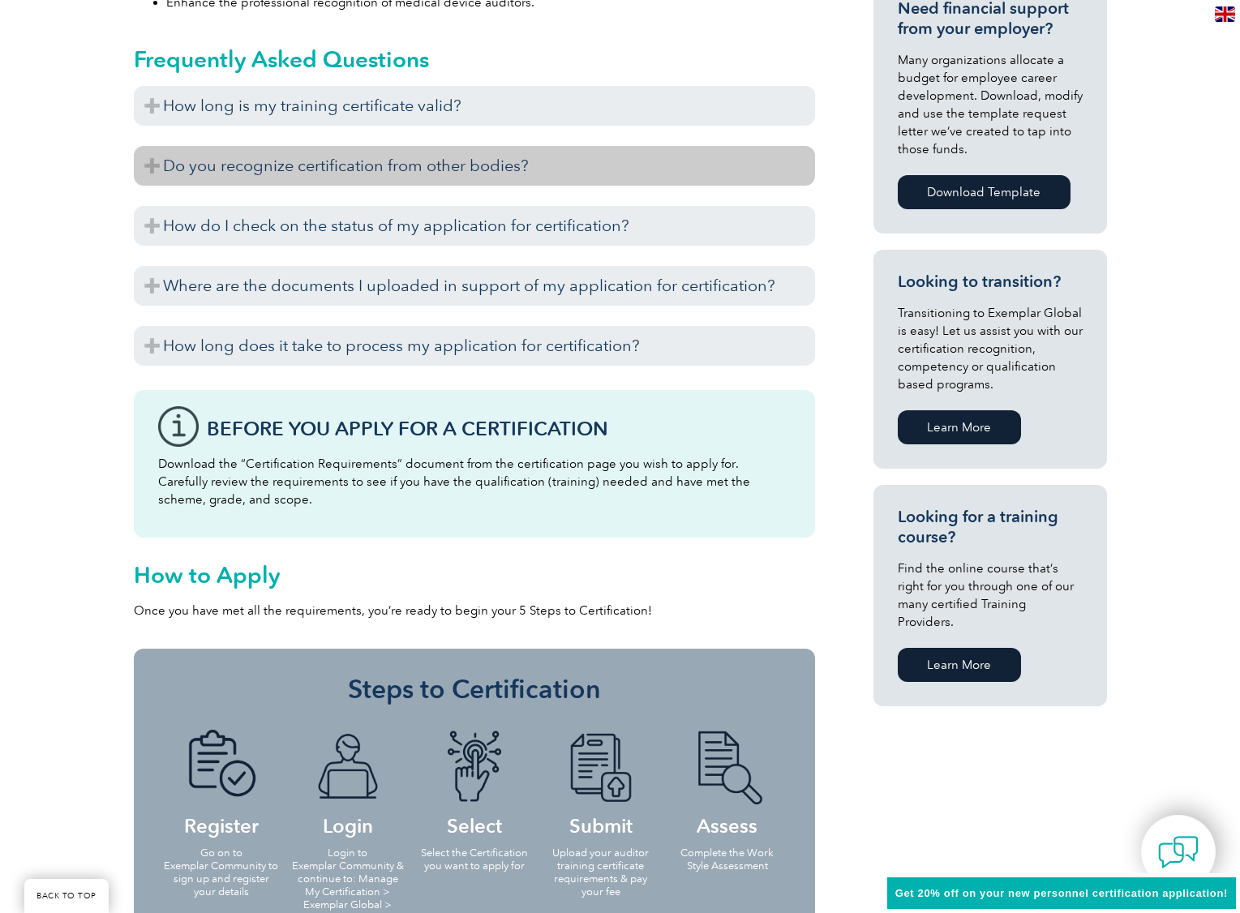
scroll to position [994, 0]
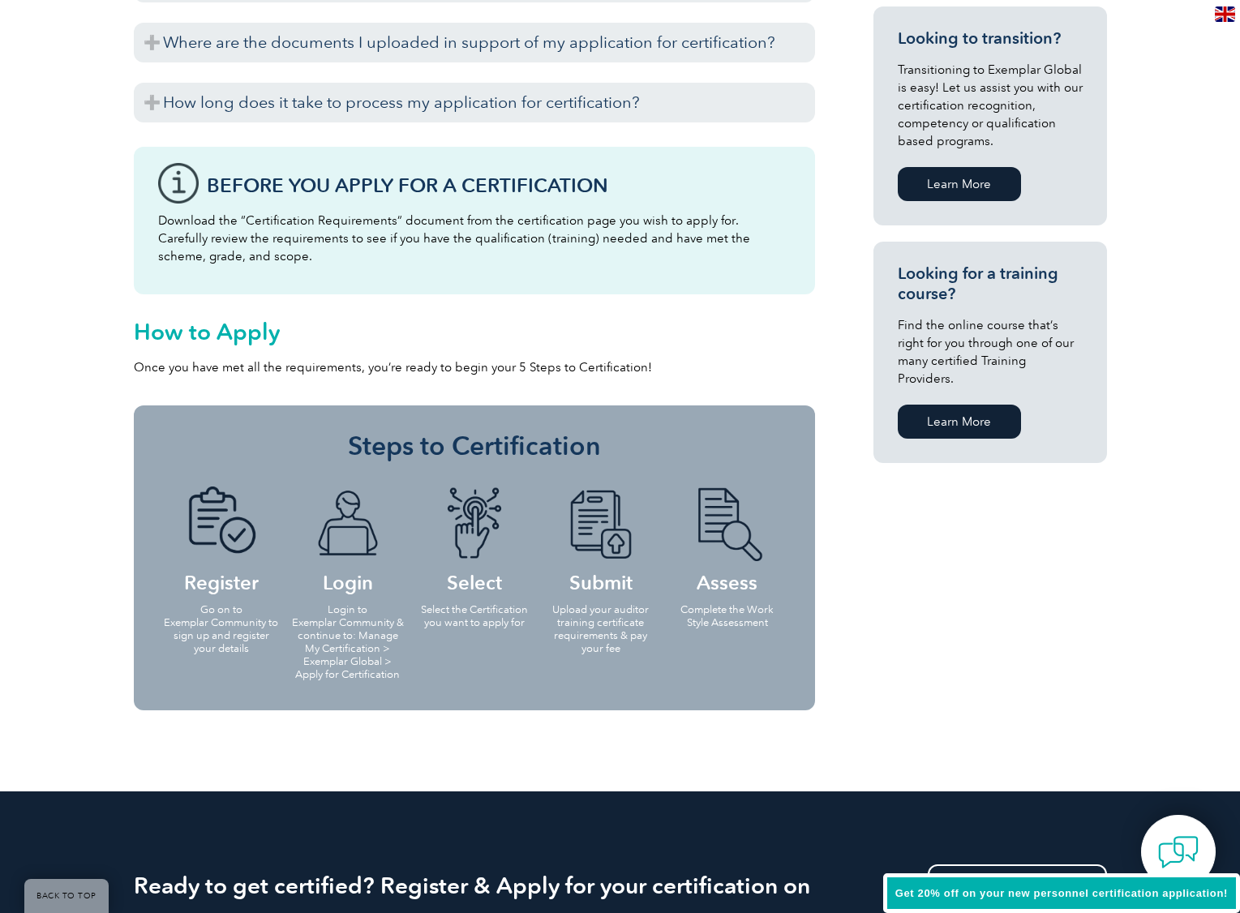
click at [912, 407] on link "Learn More" at bounding box center [959, 422] width 123 height 34
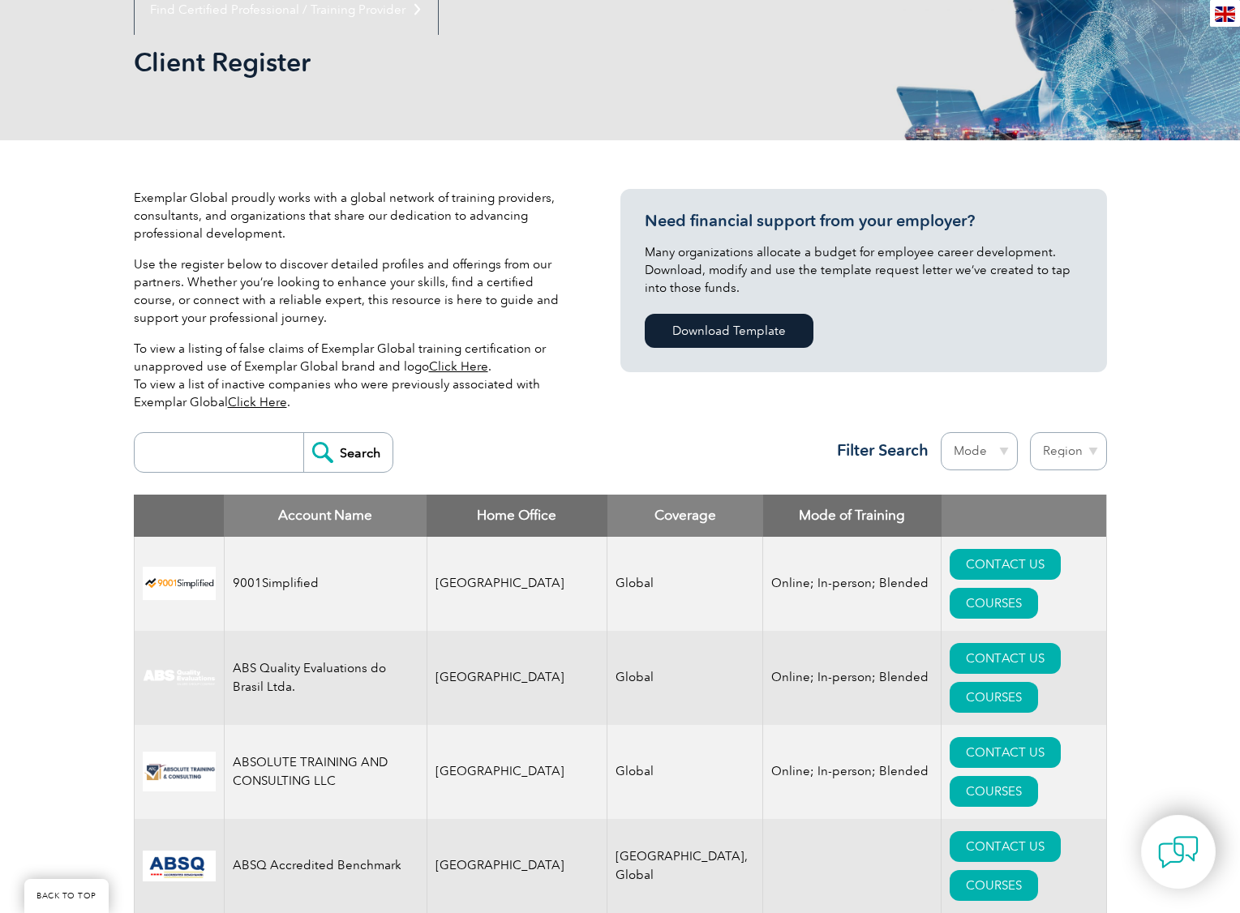
scroll to position [243, 0]
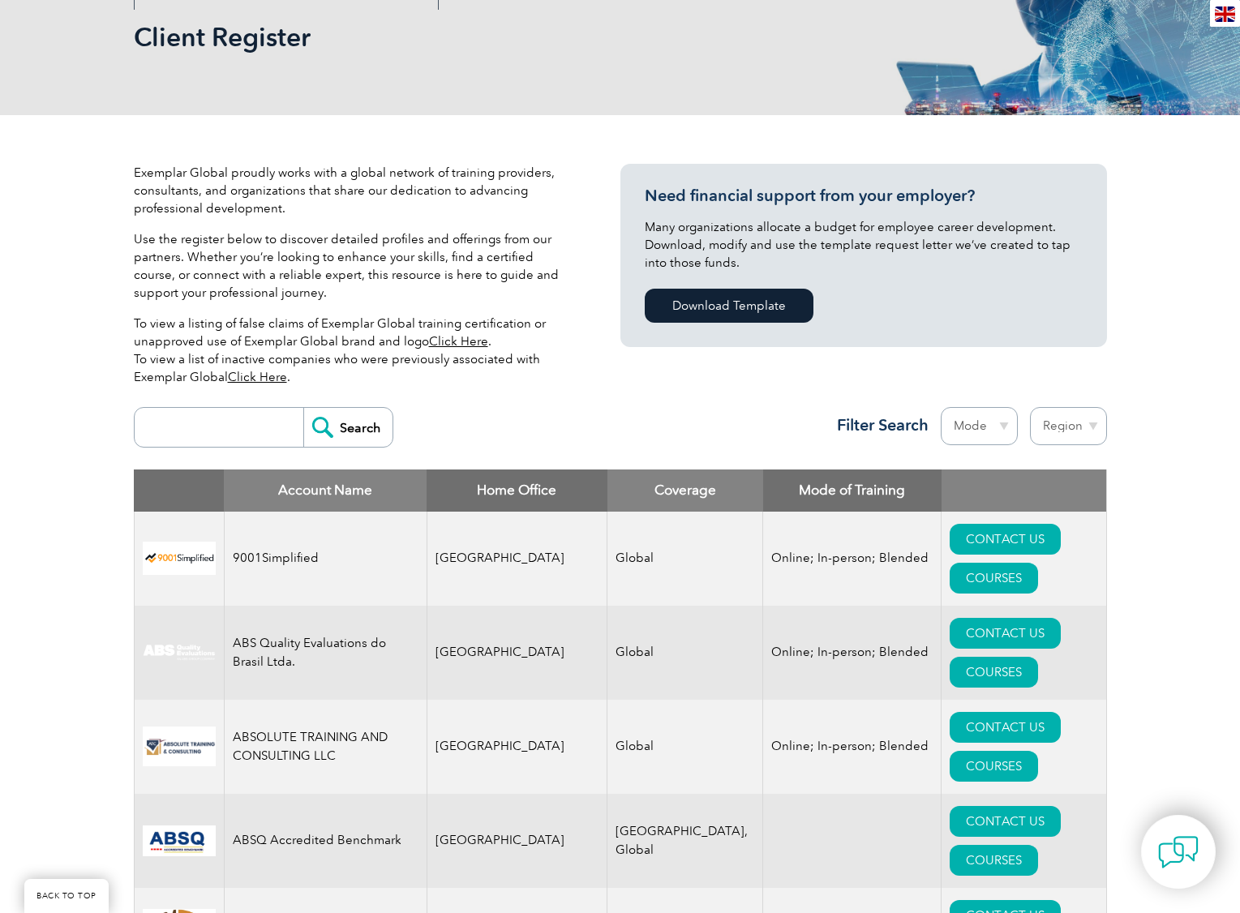
click at [225, 435] on input "search" at bounding box center [223, 427] width 161 height 39
type input "13"
click at [330, 427] on input "Search" at bounding box center [347, 427] width 89 height 39
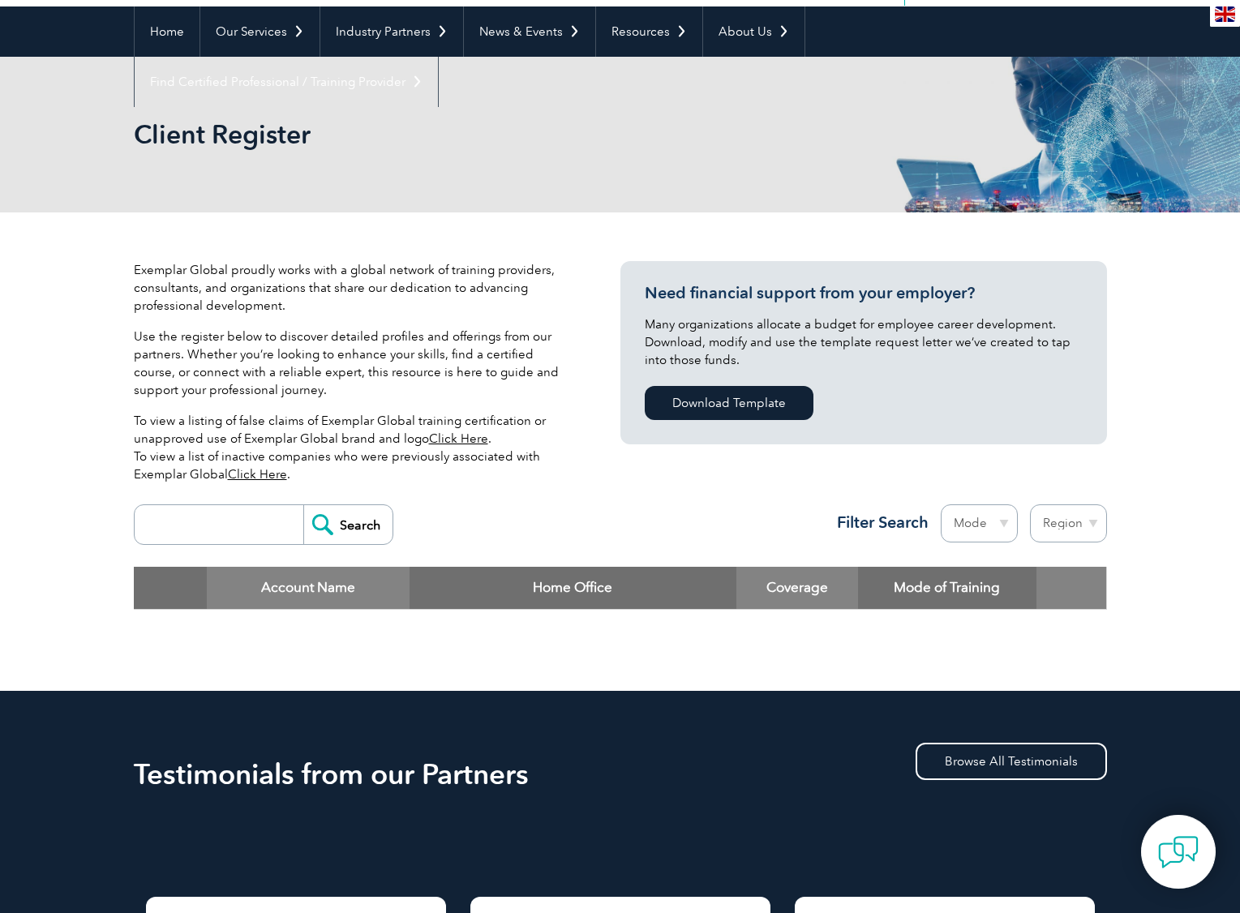
scroll to position [162, 0]
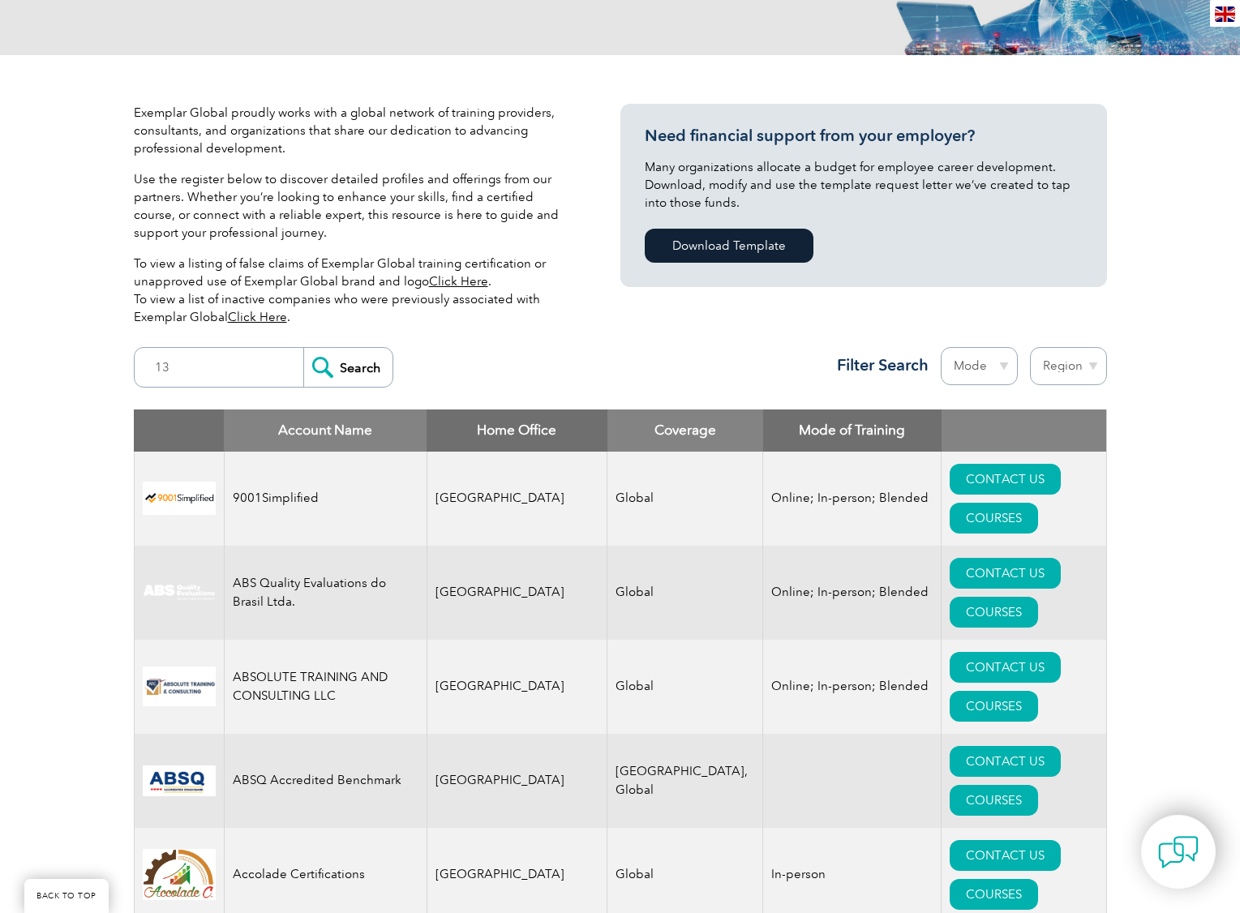
scroll to position [162, 0]
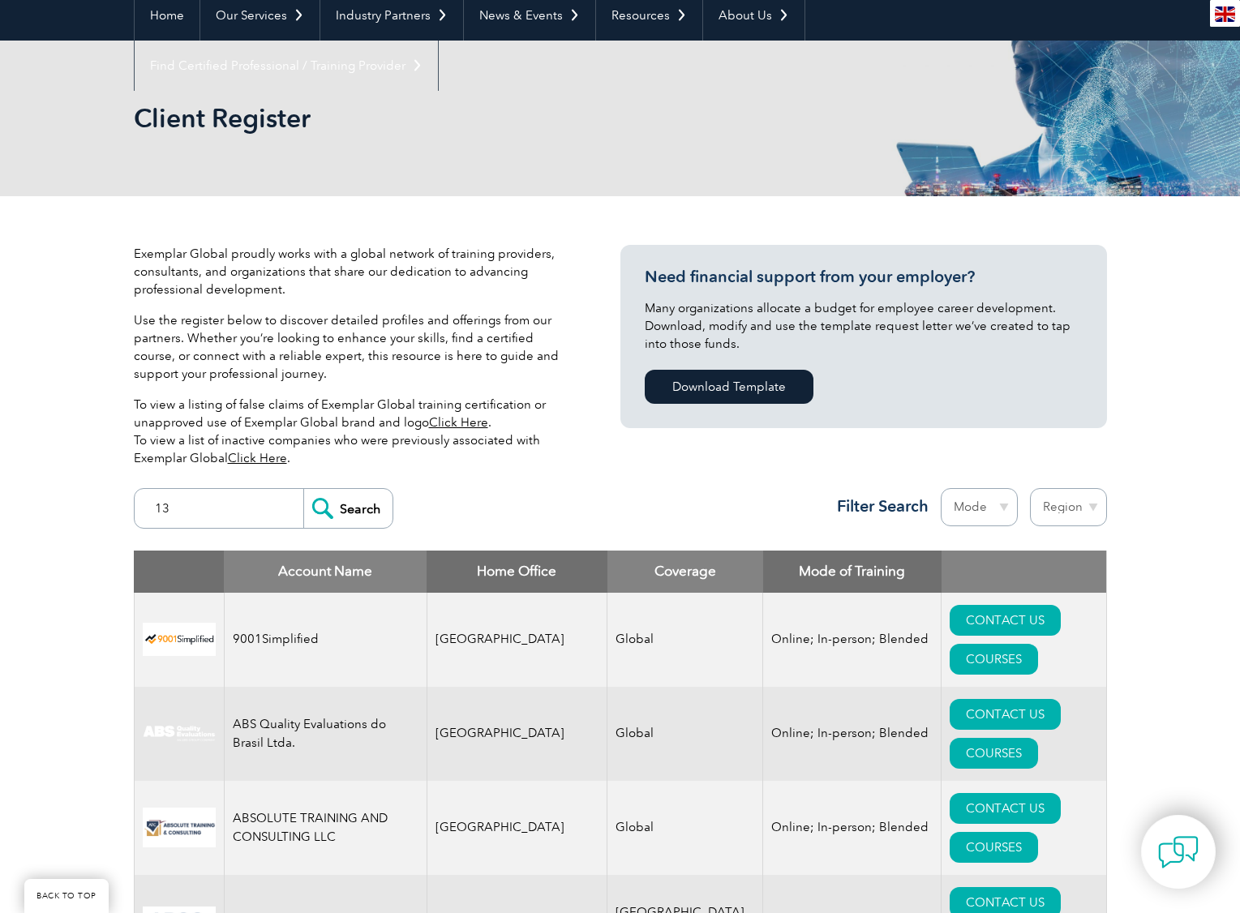
drag, startPoint x: 174, startPoint y: 514, endPoint x: 111, endPoint y: 512, distance: 63.3
type input "inger"
click at [303, 489] on input "Search" at bounding box center [347, 508] width 89 height 39
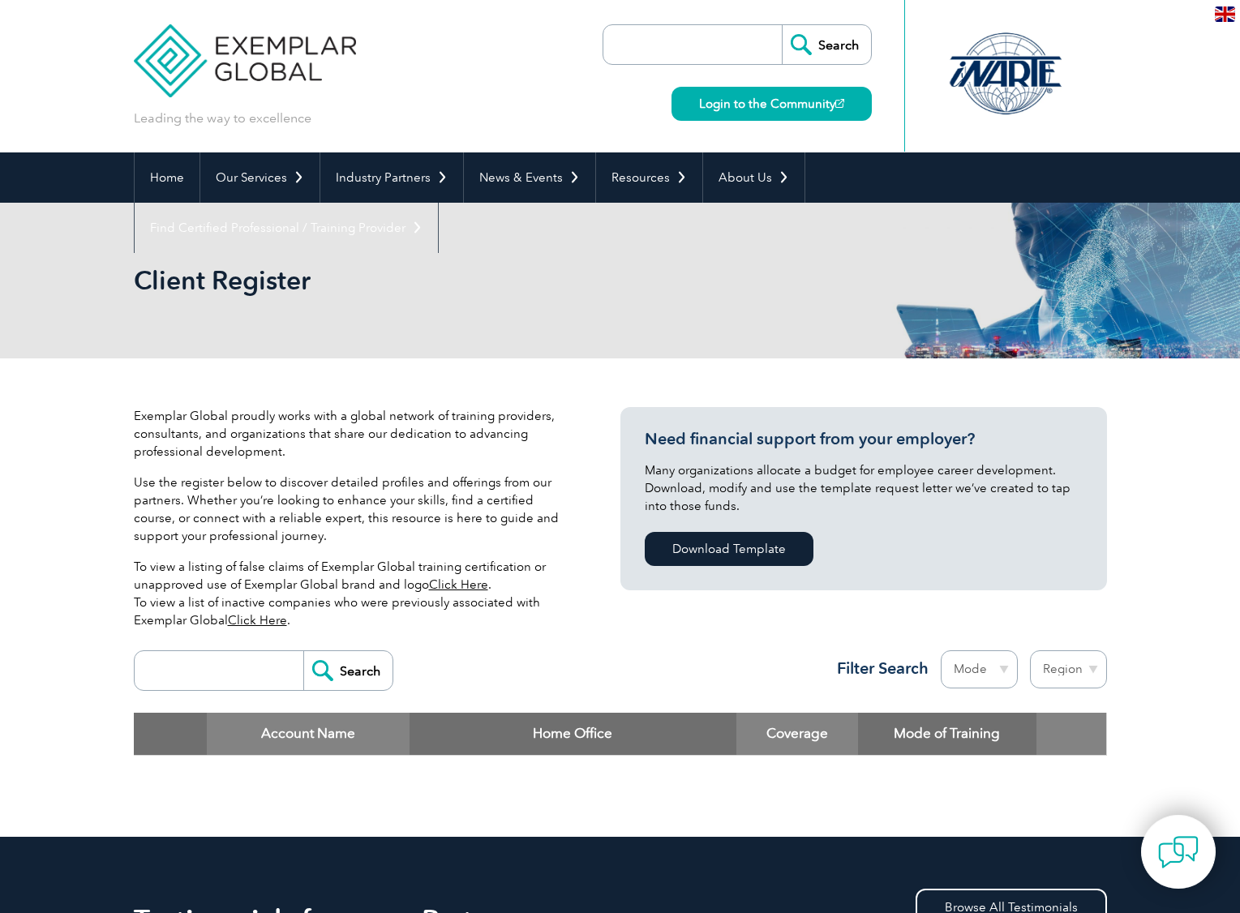
click at [234, 679] on input "search" at bounding box center [223, 670] width 161 height 39
type input "inter"
click at [303, 651] on input "Search" at bounding box center [347, 670] width 89 height 39
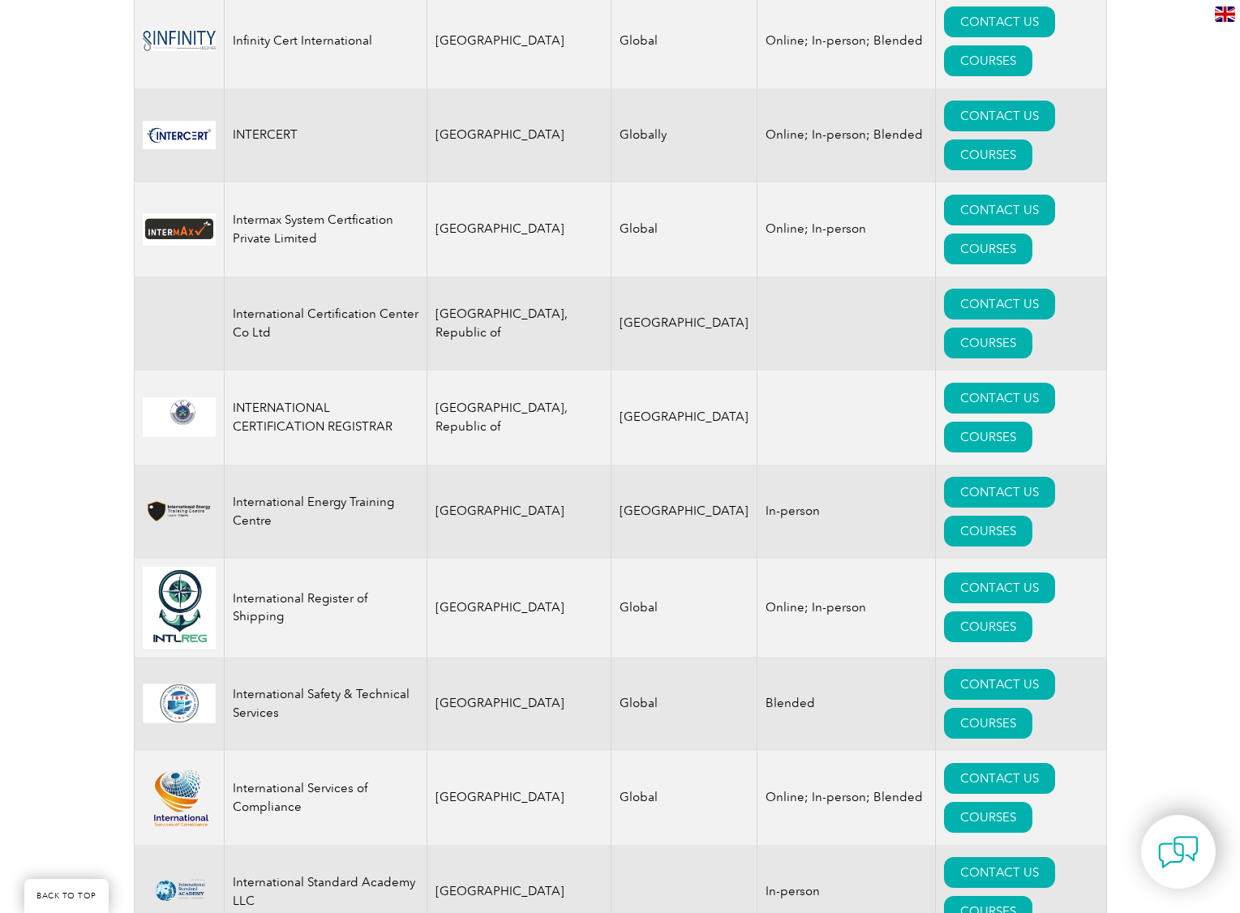
scroll to position [1703, 0]
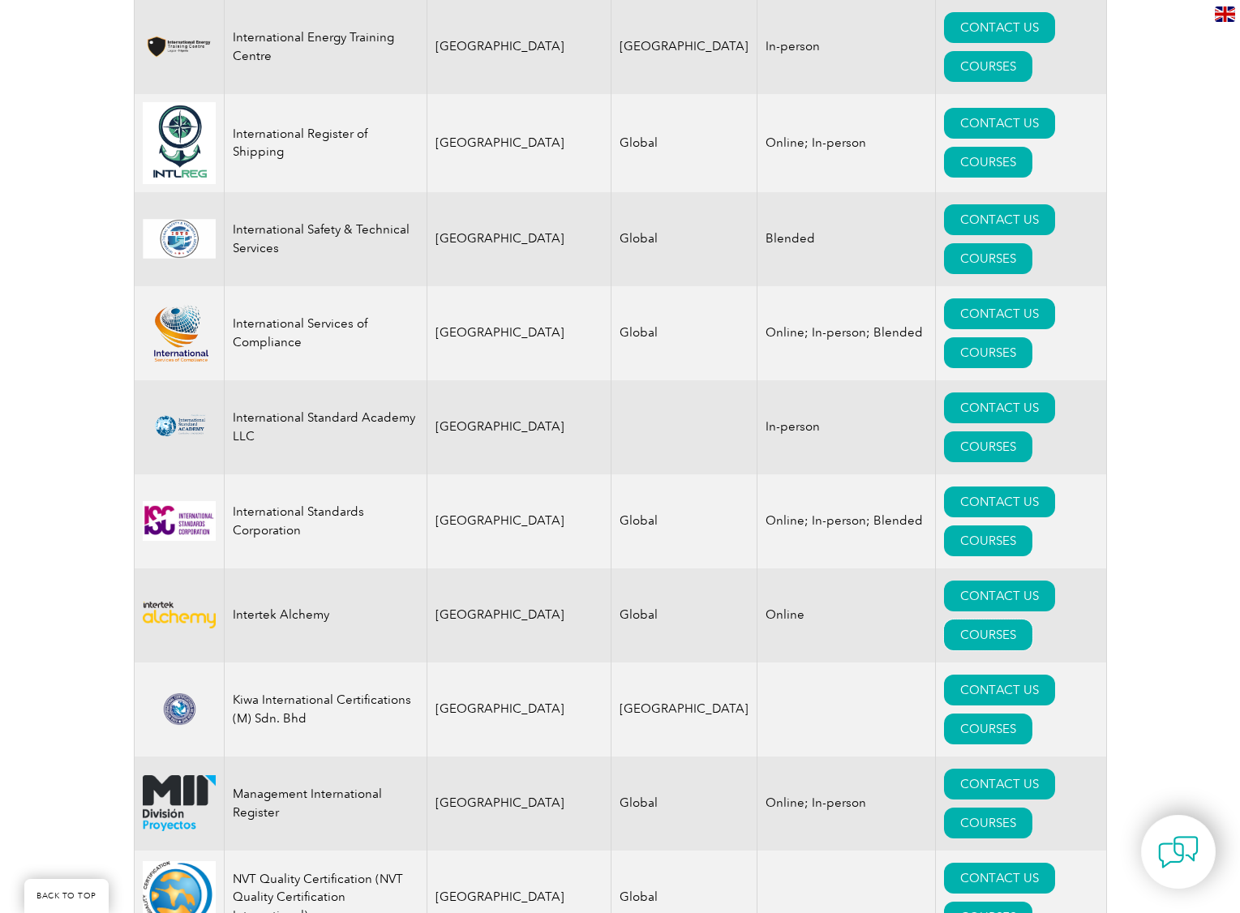
scroll to position [2190, 0]
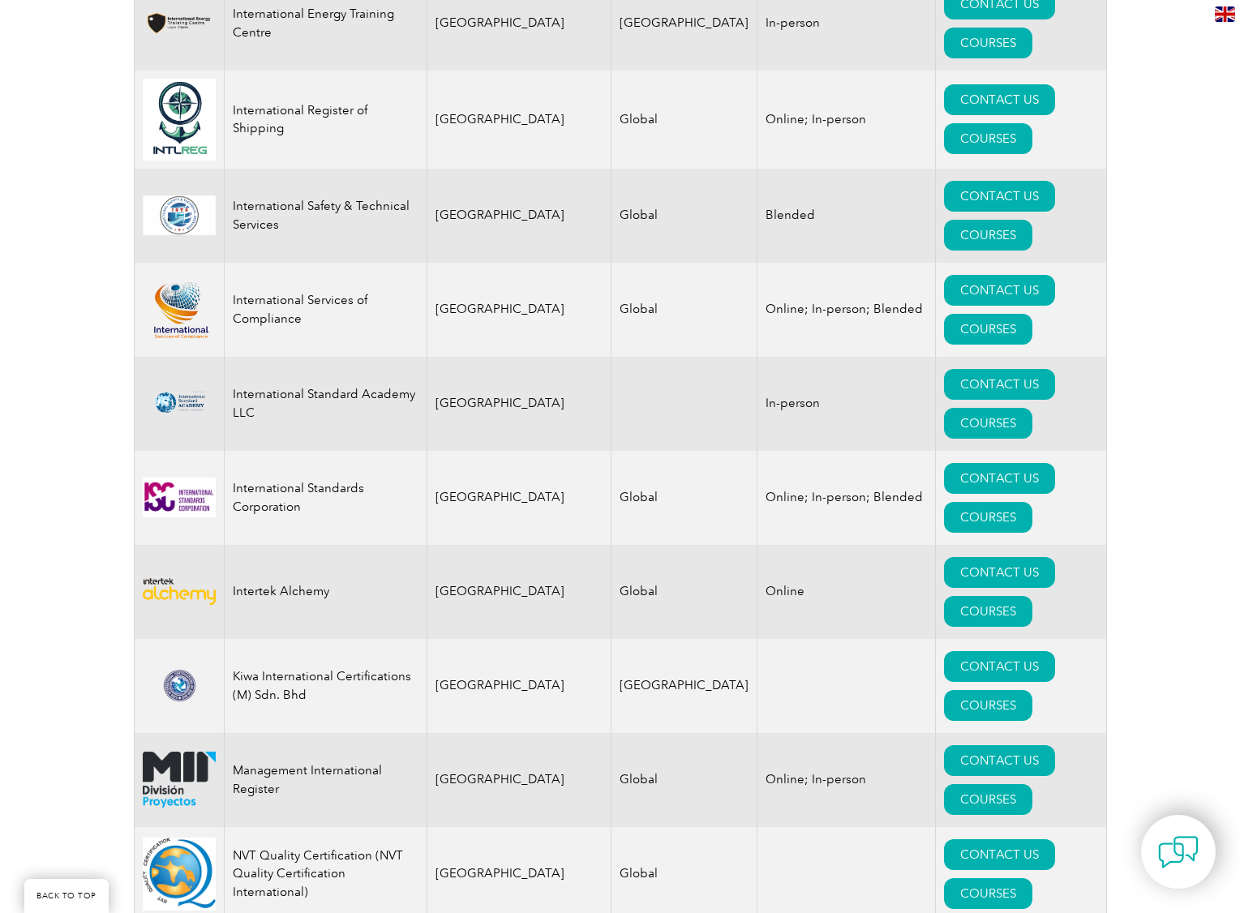
click at [1130, 139] on div "Exemplar Global proudly works with a global network of training providers, cons…" at bounding box center [620, 63] width 1240 height 3789
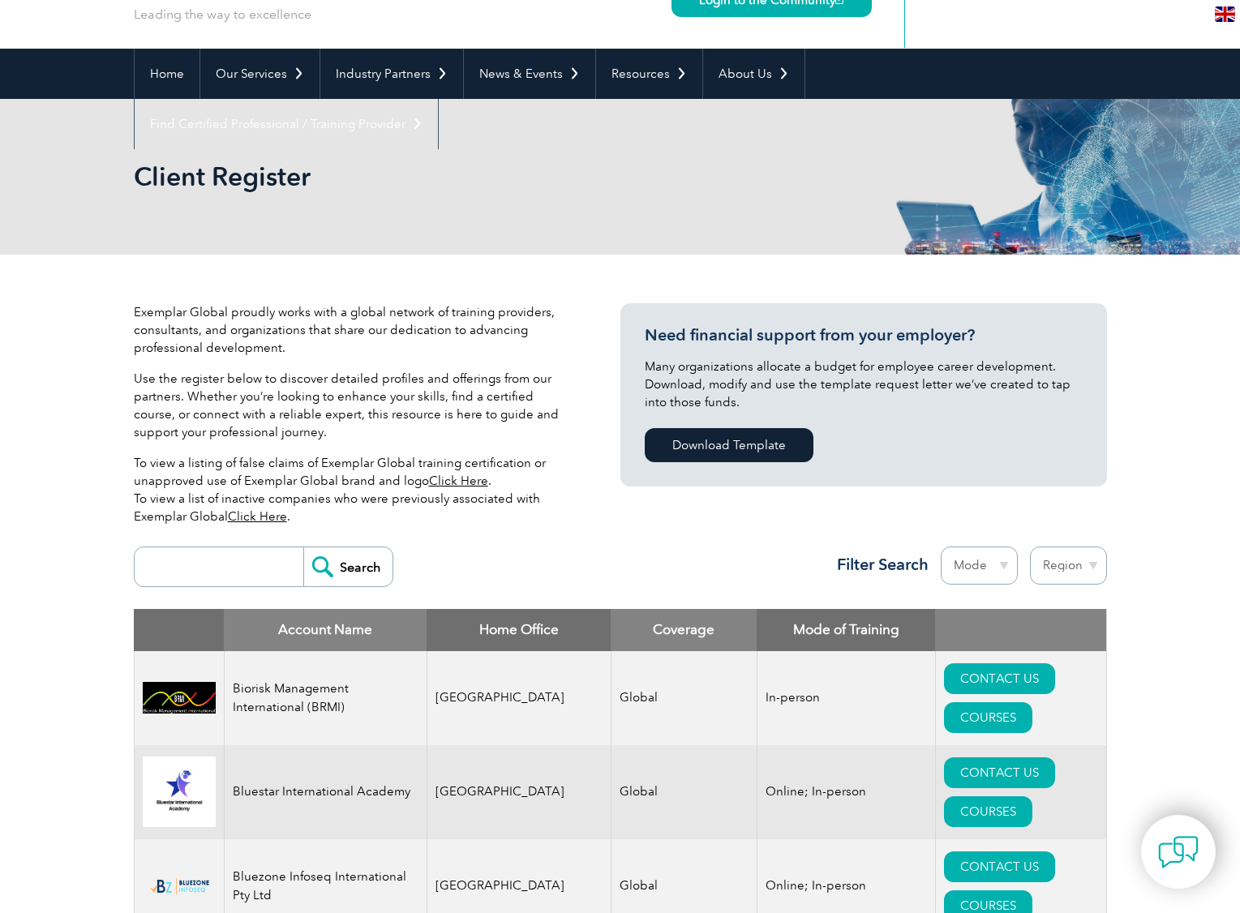
scroll to position [0, 0]
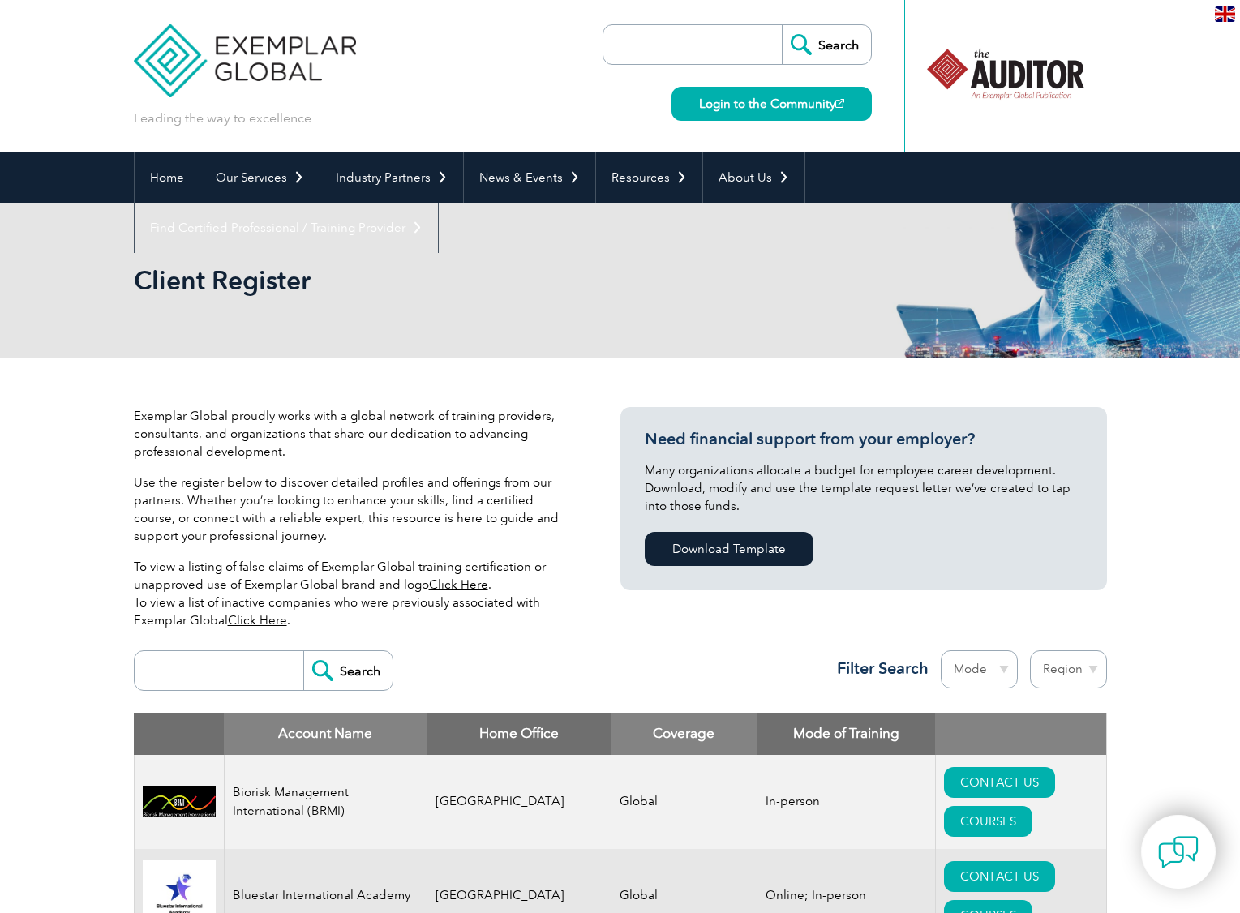
click at [191, 681] on input "search" at bounding box center [223, 670] width 161 height 39
type input "bsi"
click at [303, 651] on input "Search" at bounding box center [347, 670] width 89 height 39
